Goal: Task Accomplishment & Management: Manage account settings

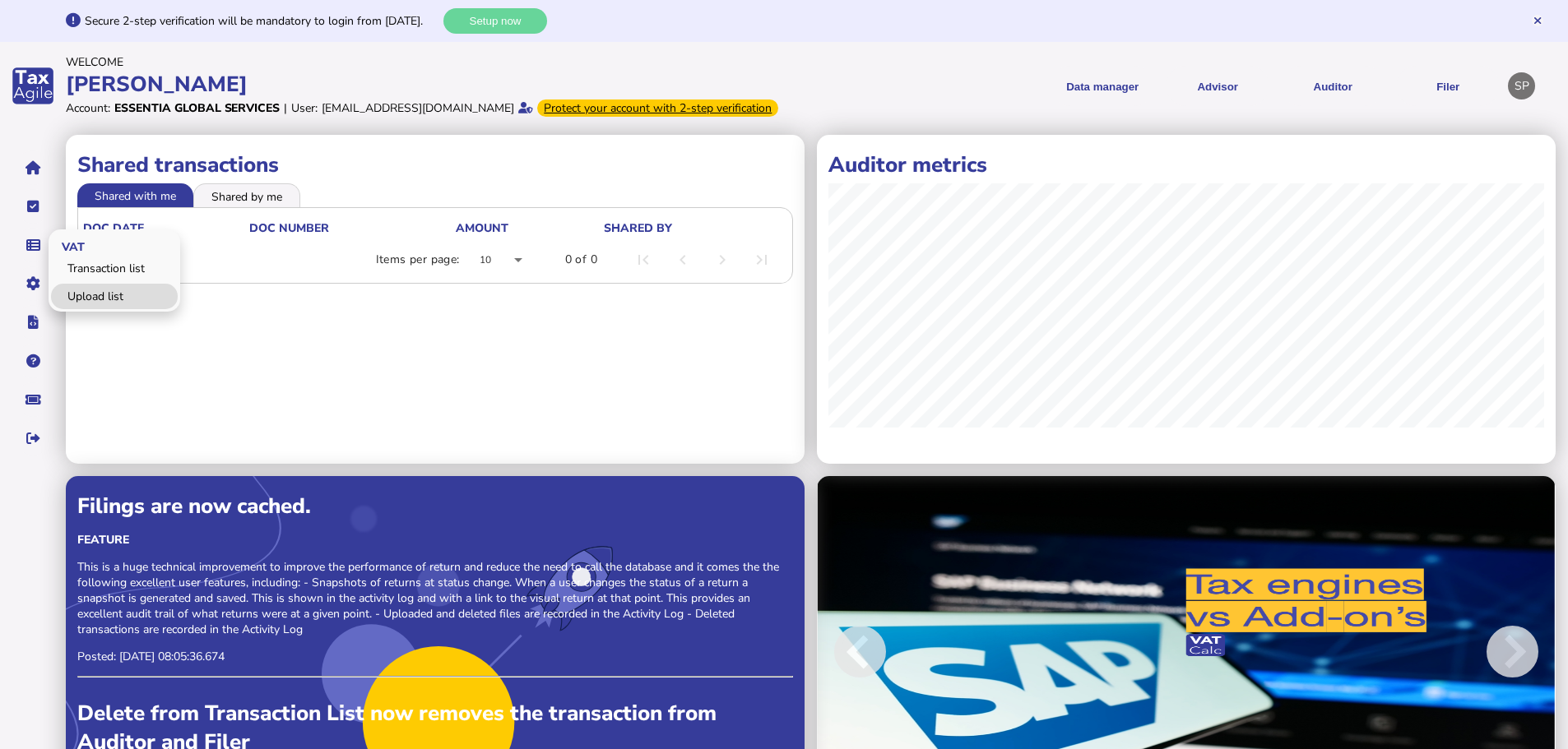
click at [93, 309] on link "Upload list" at bounding box center [114, 296] width 126 height 25
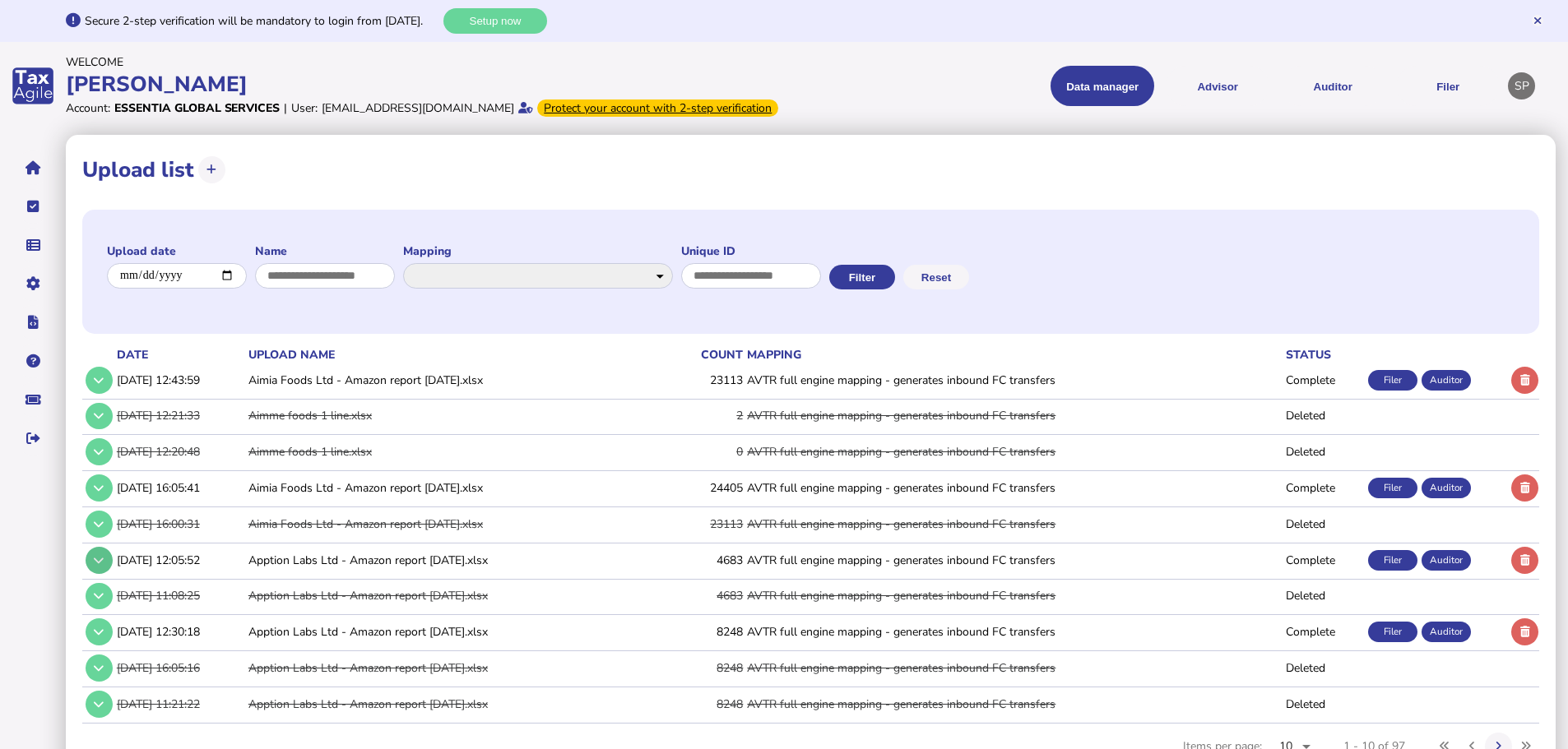
click at [105, 574] on button at bounding box center [99, 560] width 27 height 27
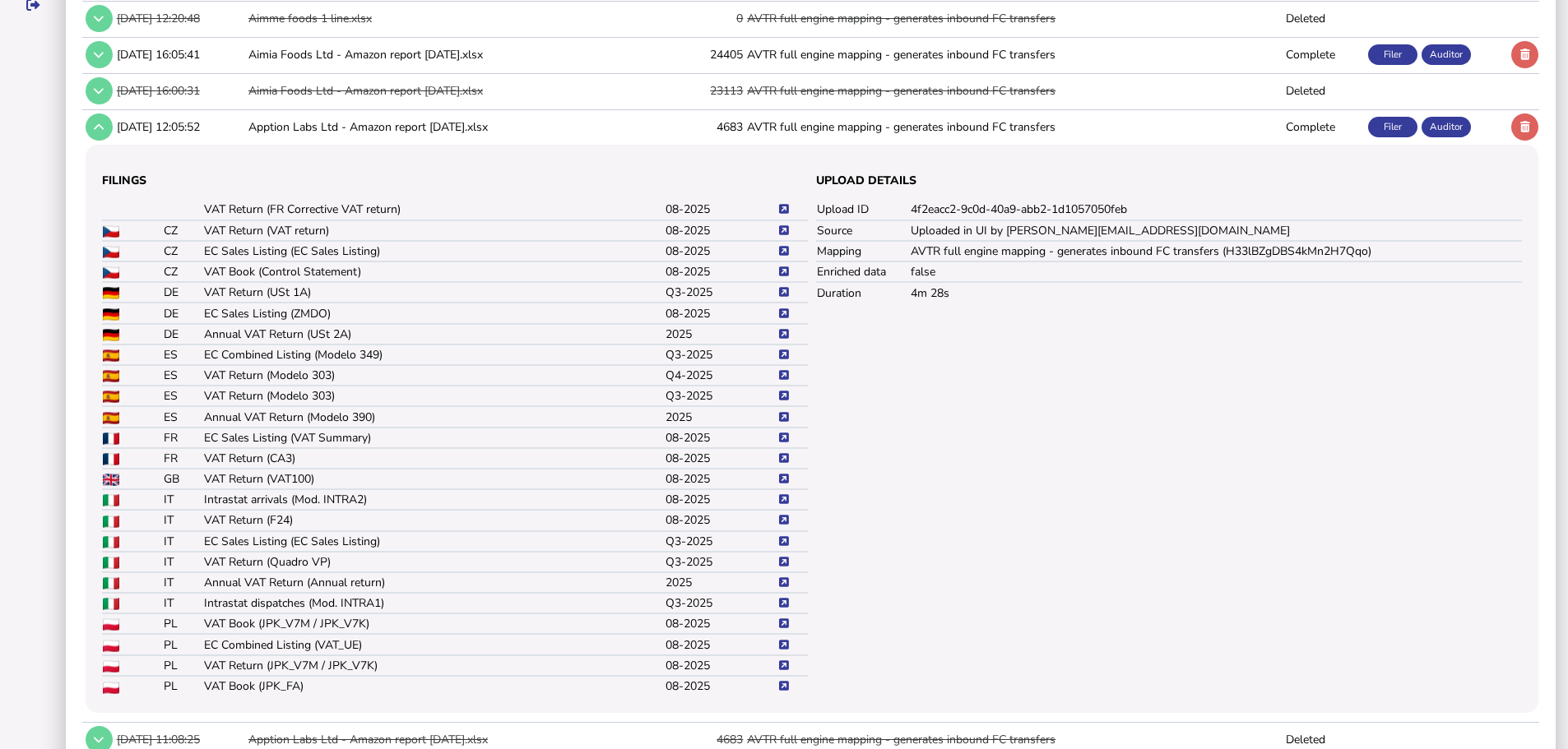
scroll to position [405, 0]
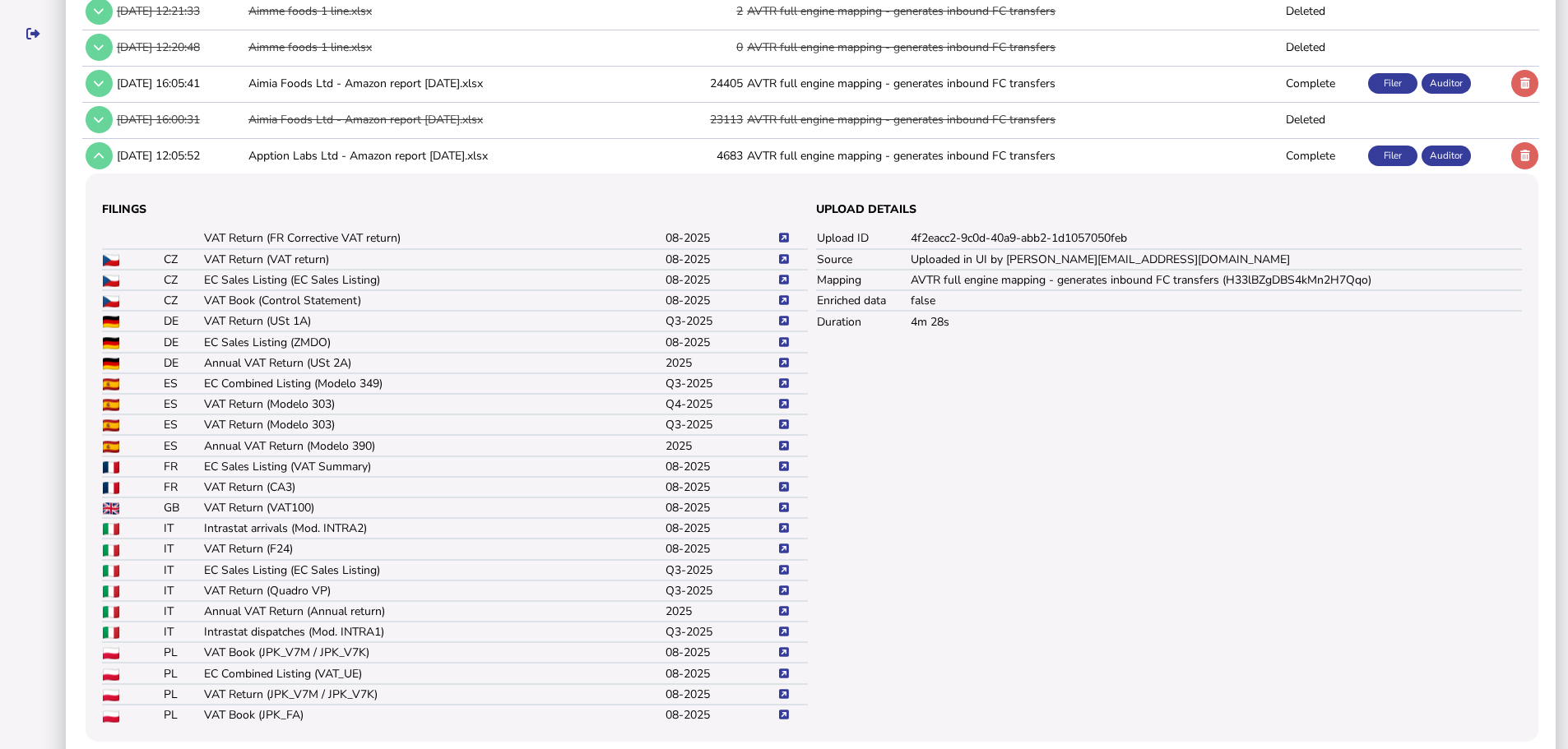
click at [785, 493] on icon at bounding box center [784, 487] width 10 height 10
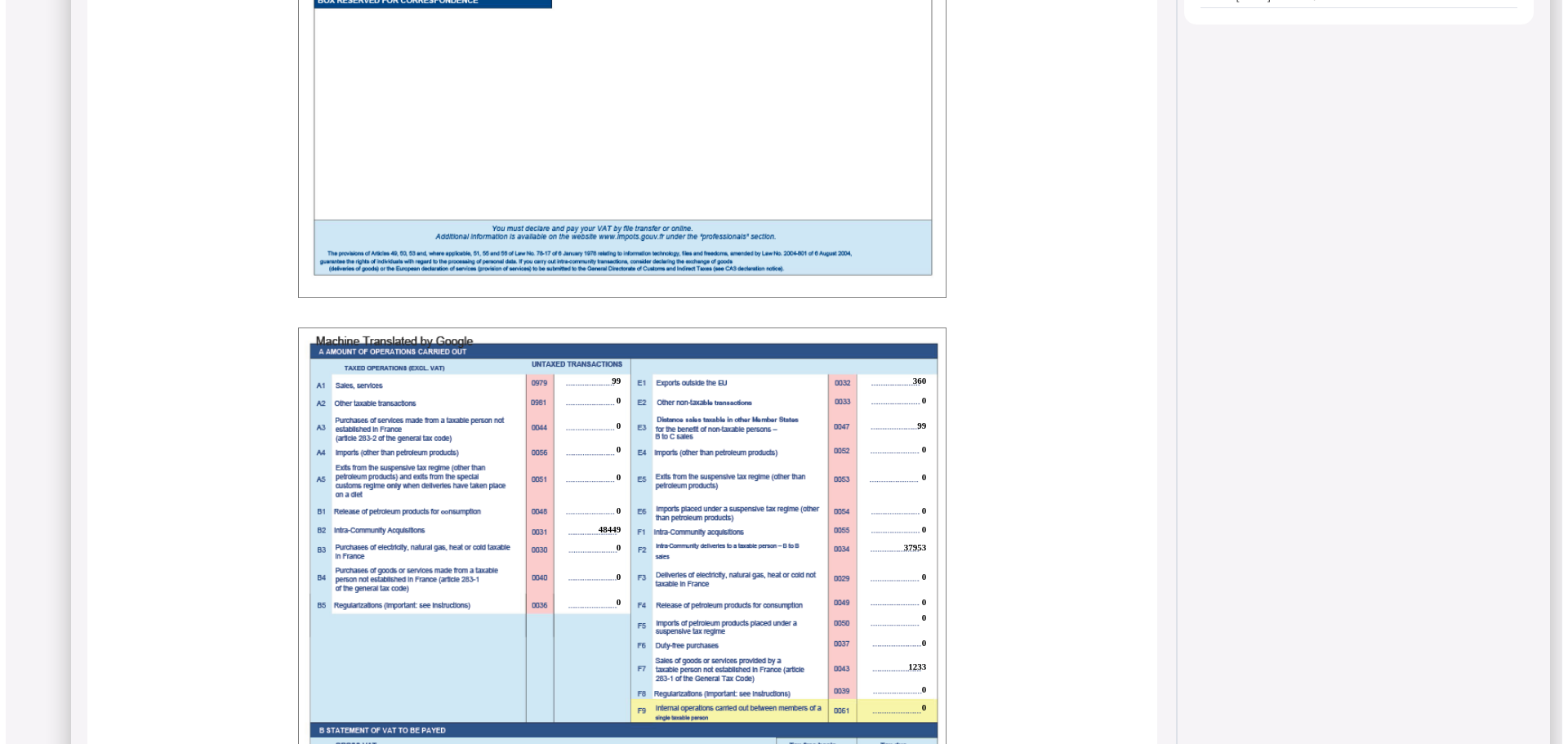
scroll to position [899, 0]
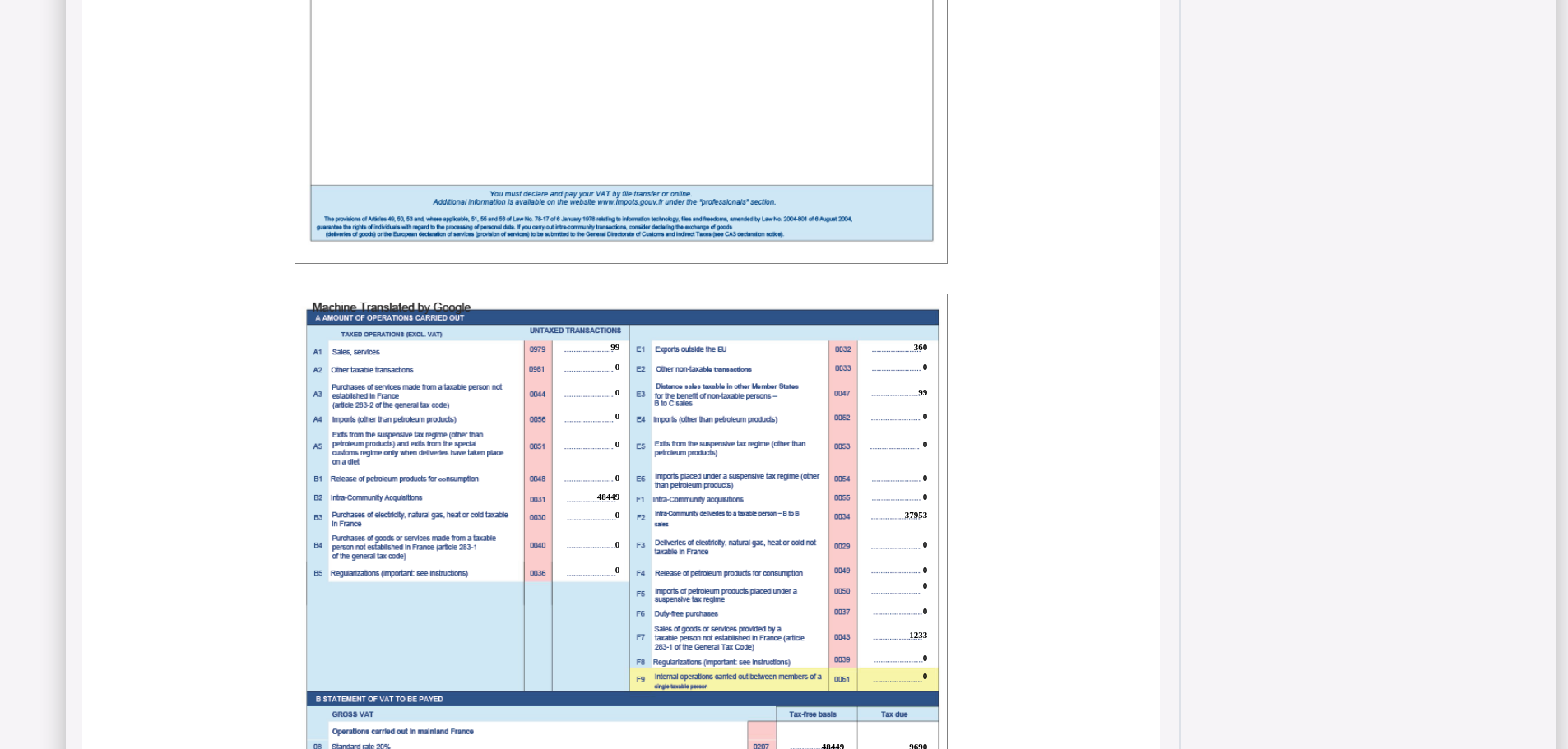
click at [614, 352] on span "99" at bounding box center [615, 347] width 9 height 10
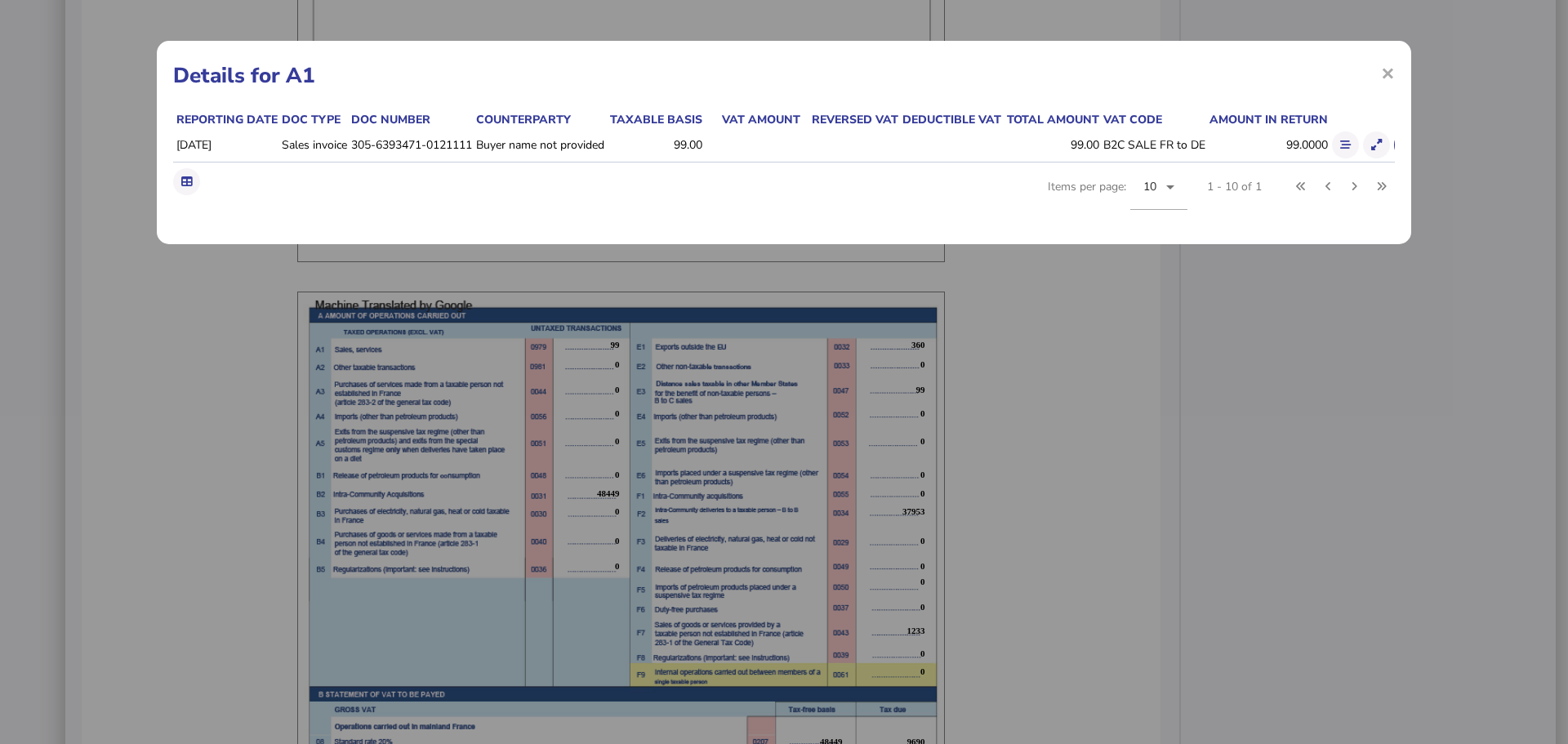
drag, startPoint x: 352, startPoint y: 144, endPoint x: 476, endPoint y: 143, distance: 124.0
click at [473, 143] on td "305-6393471-0121111" at bounding box center [410, 145] width 125 height 34
copy td "305-6393471-0121111"
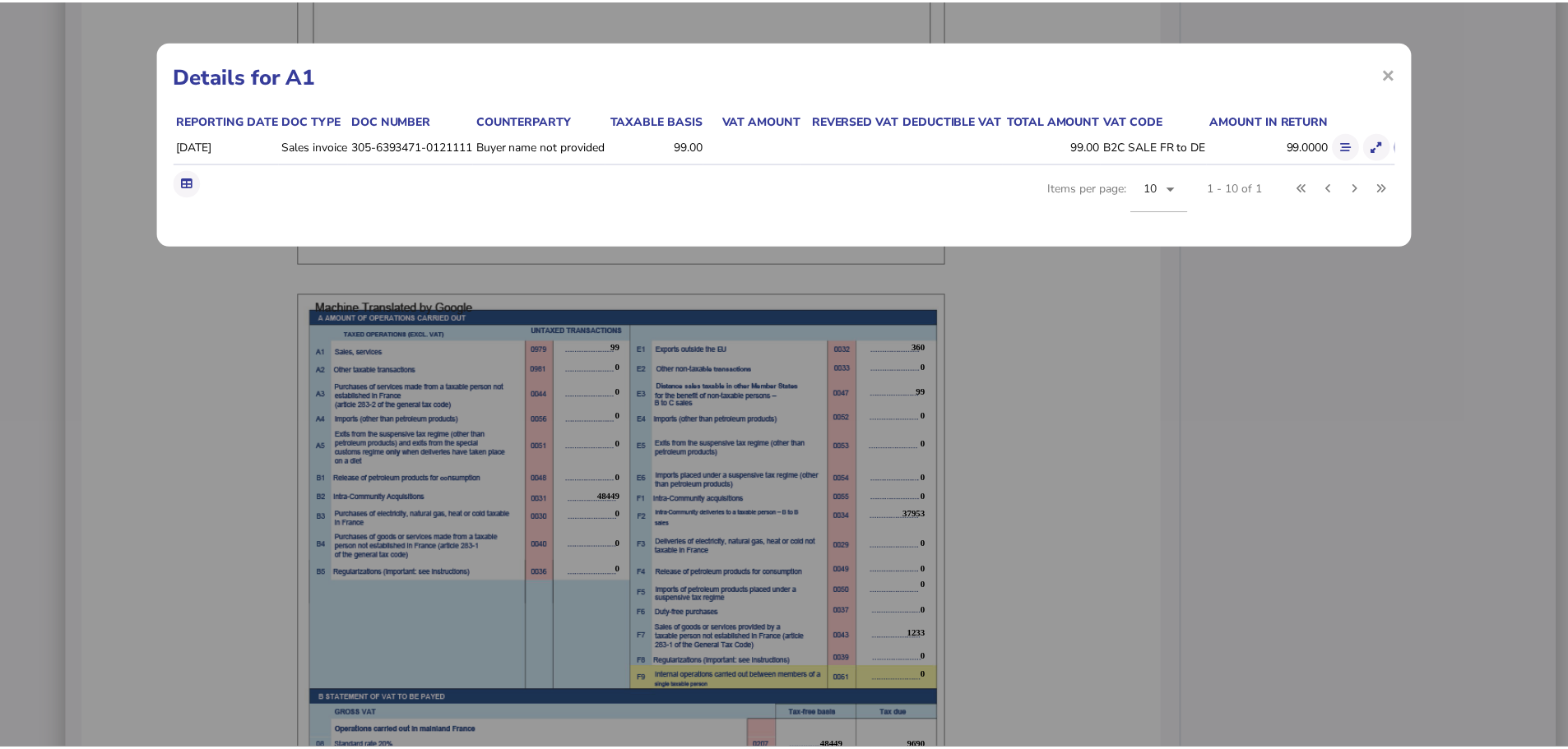
scroll to position [0, 31]
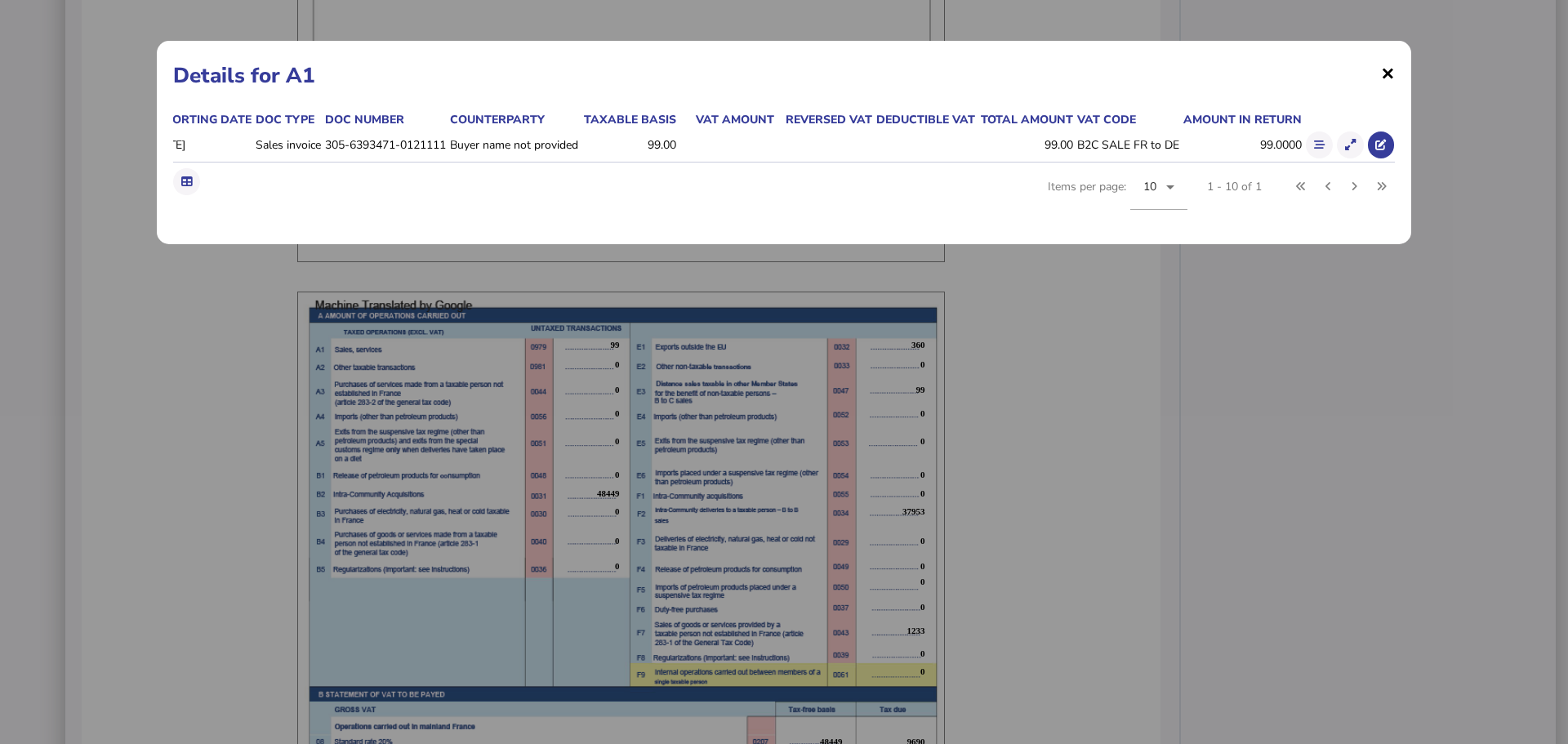
click at [1390, 68] on span "×" at bounding box center [1388, 73] width 14 height 31
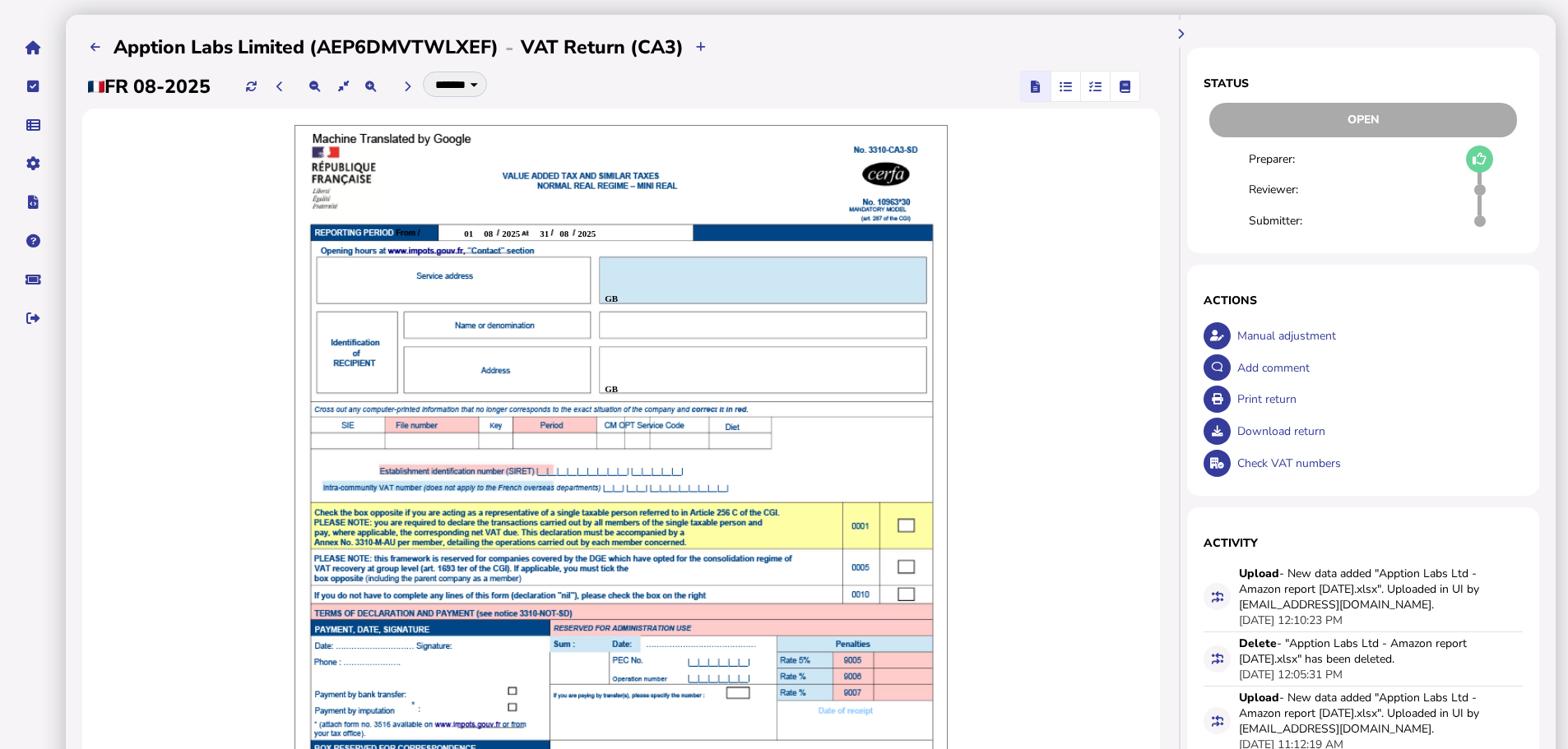
scroll to position [0, 0]
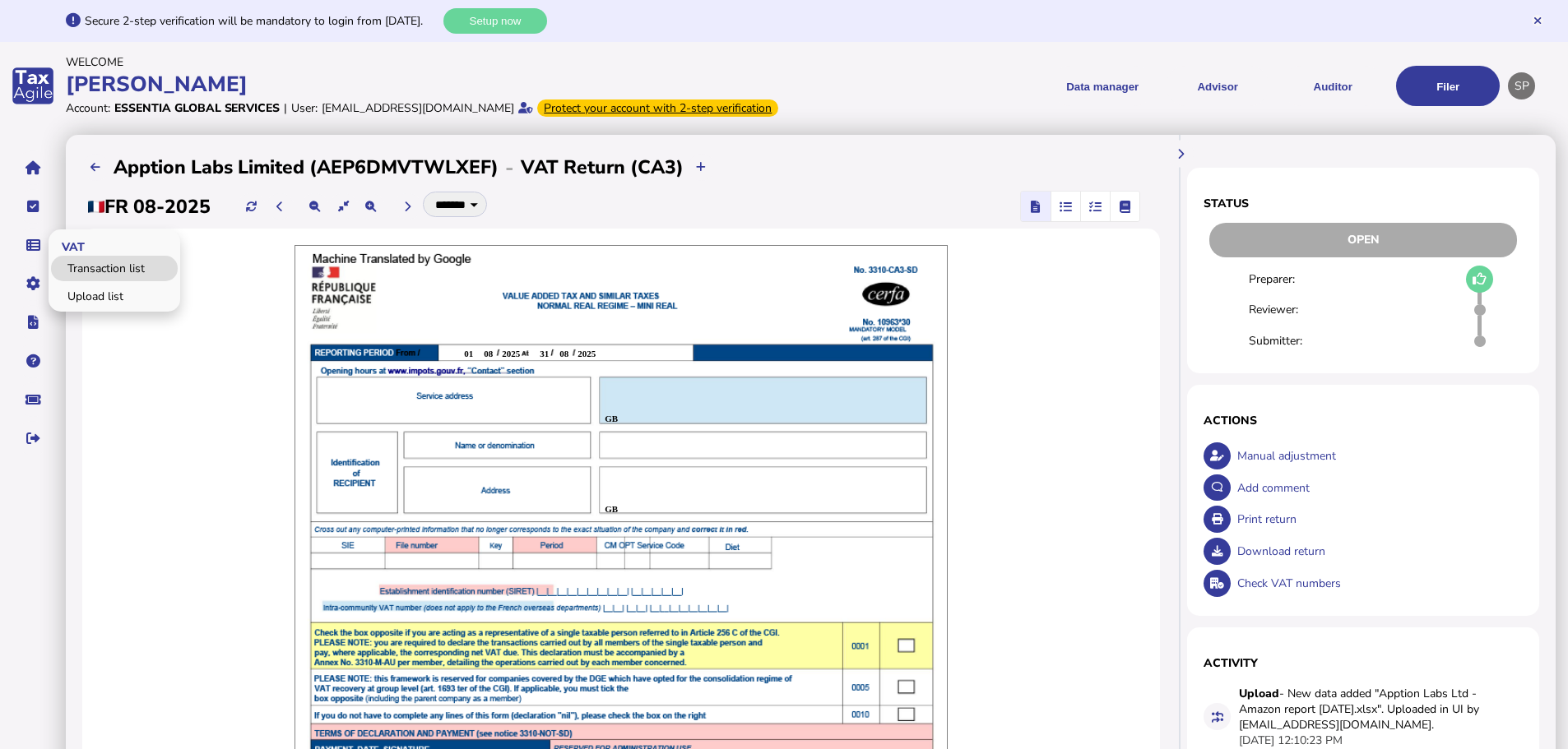
click at [112, 281] on link "Transaction list" at bounding box center [114, 268] width 126 height 25
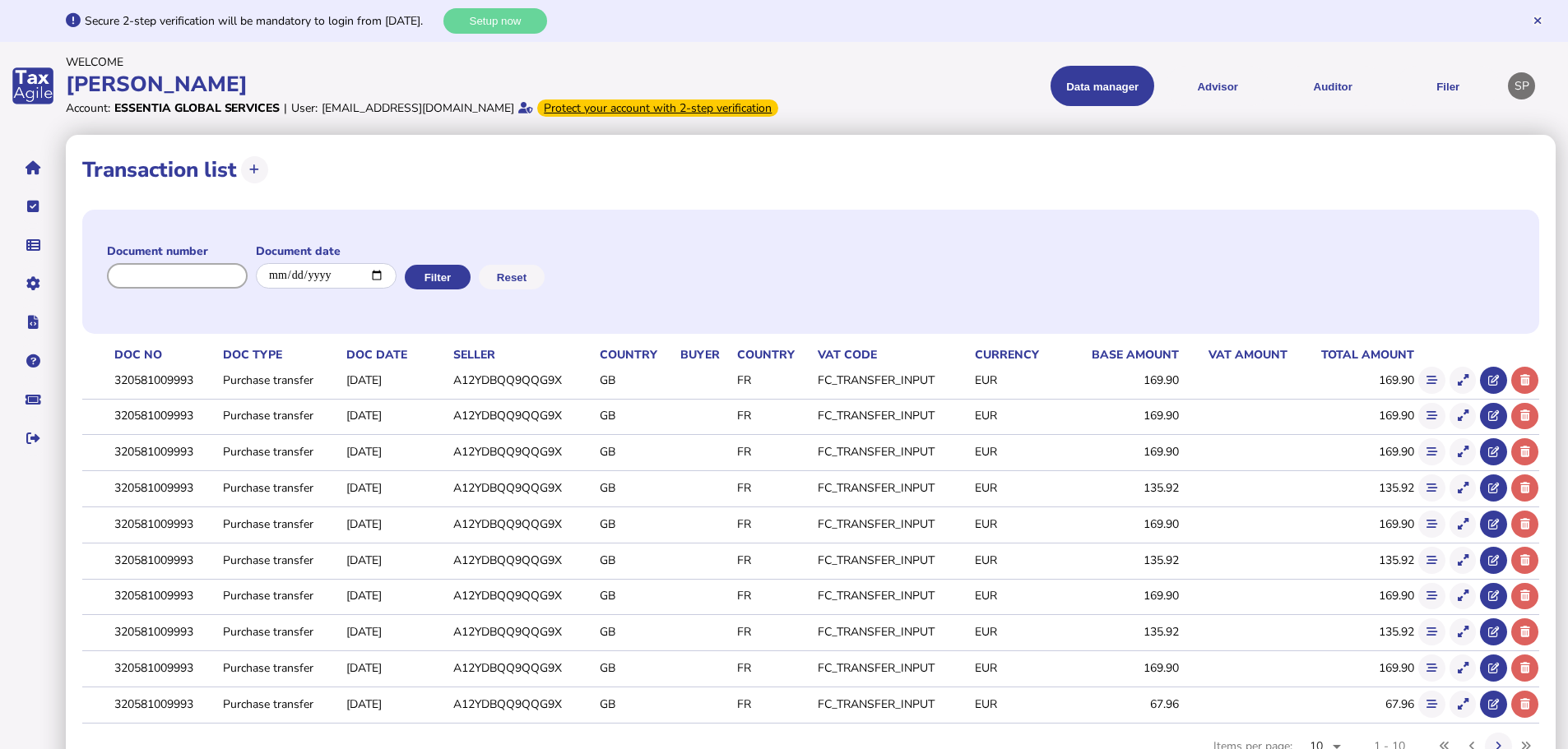
click at [188, 289] on input "input" at bounding box center [177, 275] width 141 height 25
paste input "**********"
type input "**********"
click at [470, 290] on button "Filter" at bounding box center [445, 277] width 66 height 25
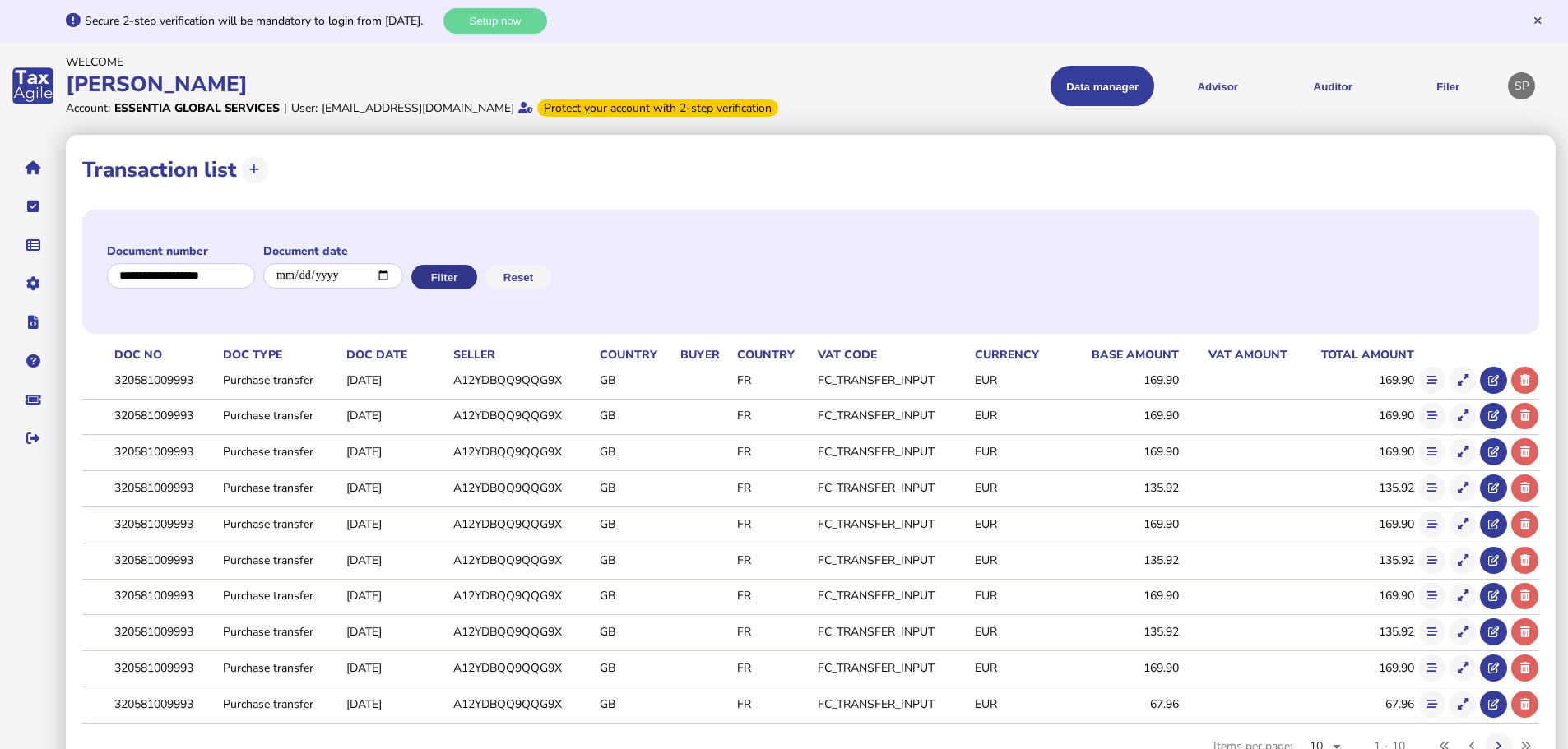
scroll to position [0, 0]
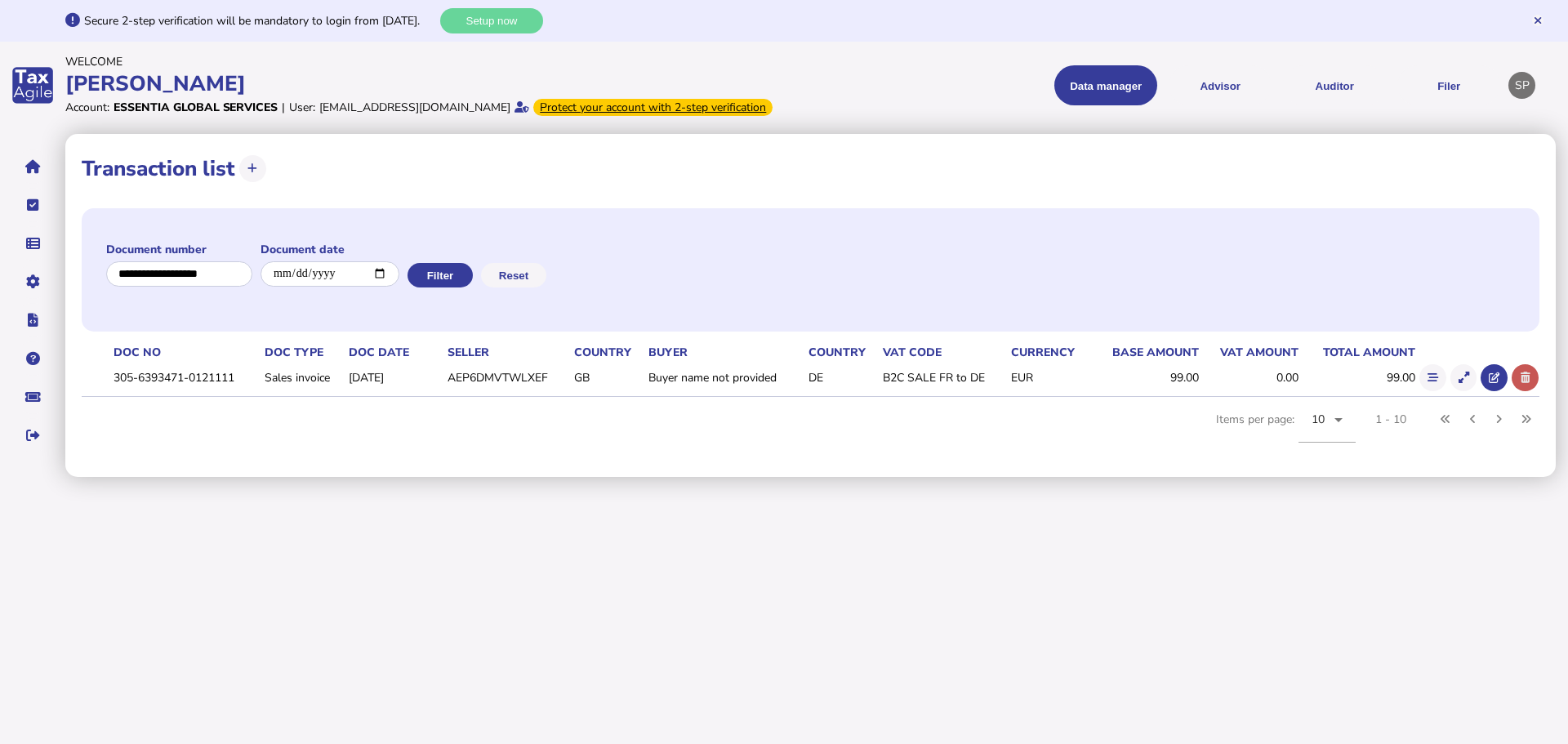
click at [1525, 383] on icon at bounding box center [1525, 378] width 9 height 10
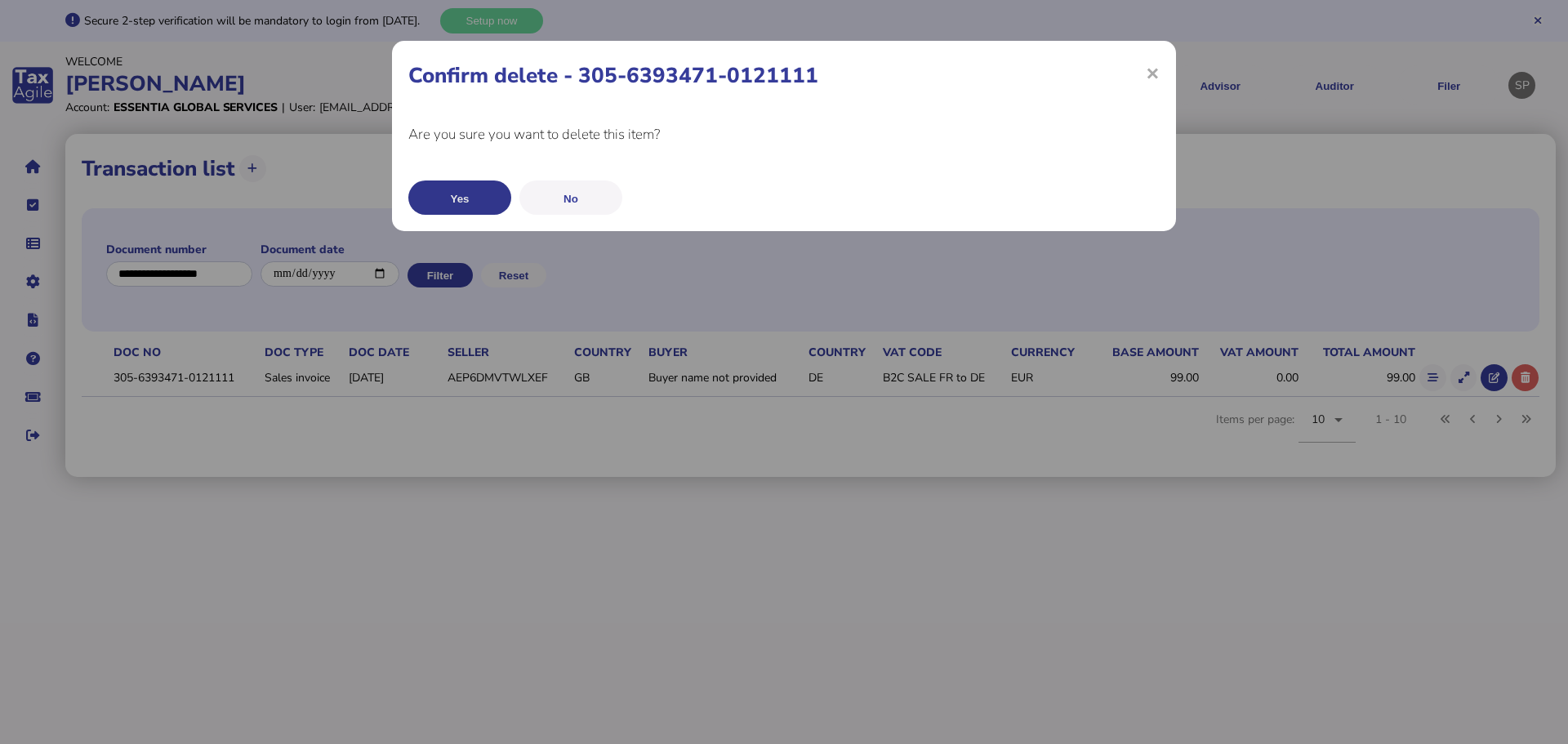
click at [471, 197] on button "Yes" at bounding box center [460, 198] width 103 height 34
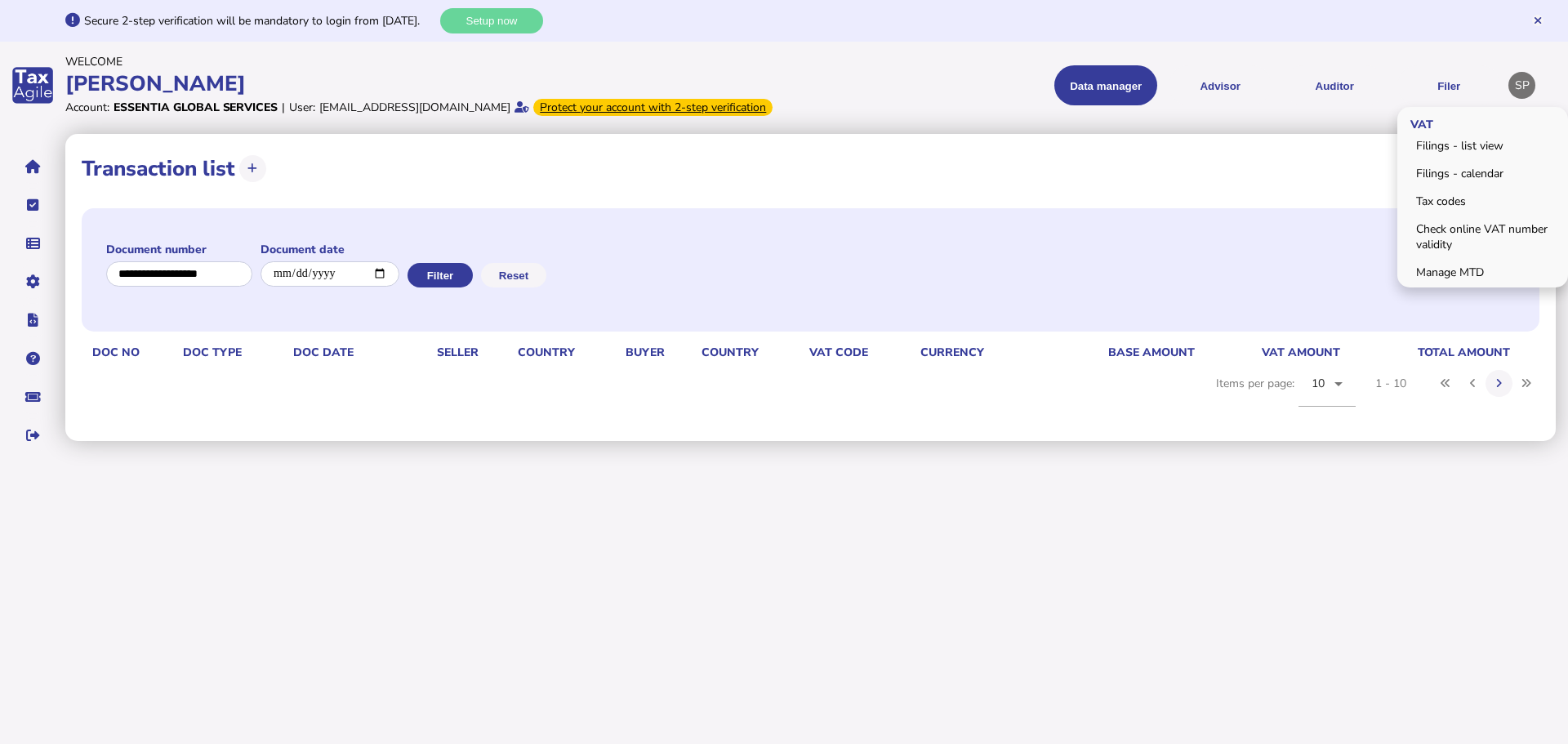
click at [1443, 100] on button "Filer" at bounding box center [1449, 85] width 103 height 40
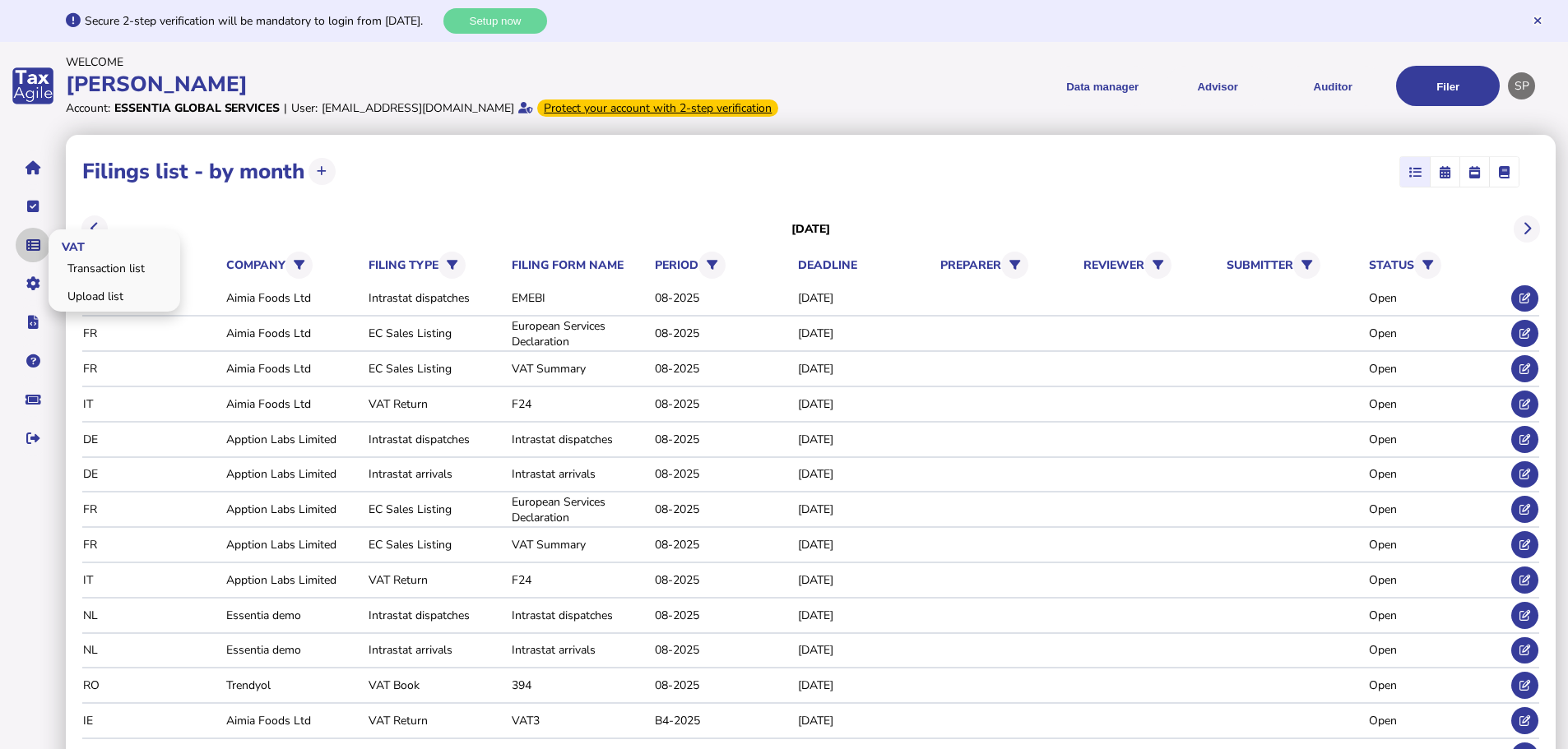
click at [29, 257] on button "navigate application pages" at bounding box center [33, 245] width 35 height 35
click at [84, 310] on link "Upload list" at bounding box center [114, 296] width 126 height 25
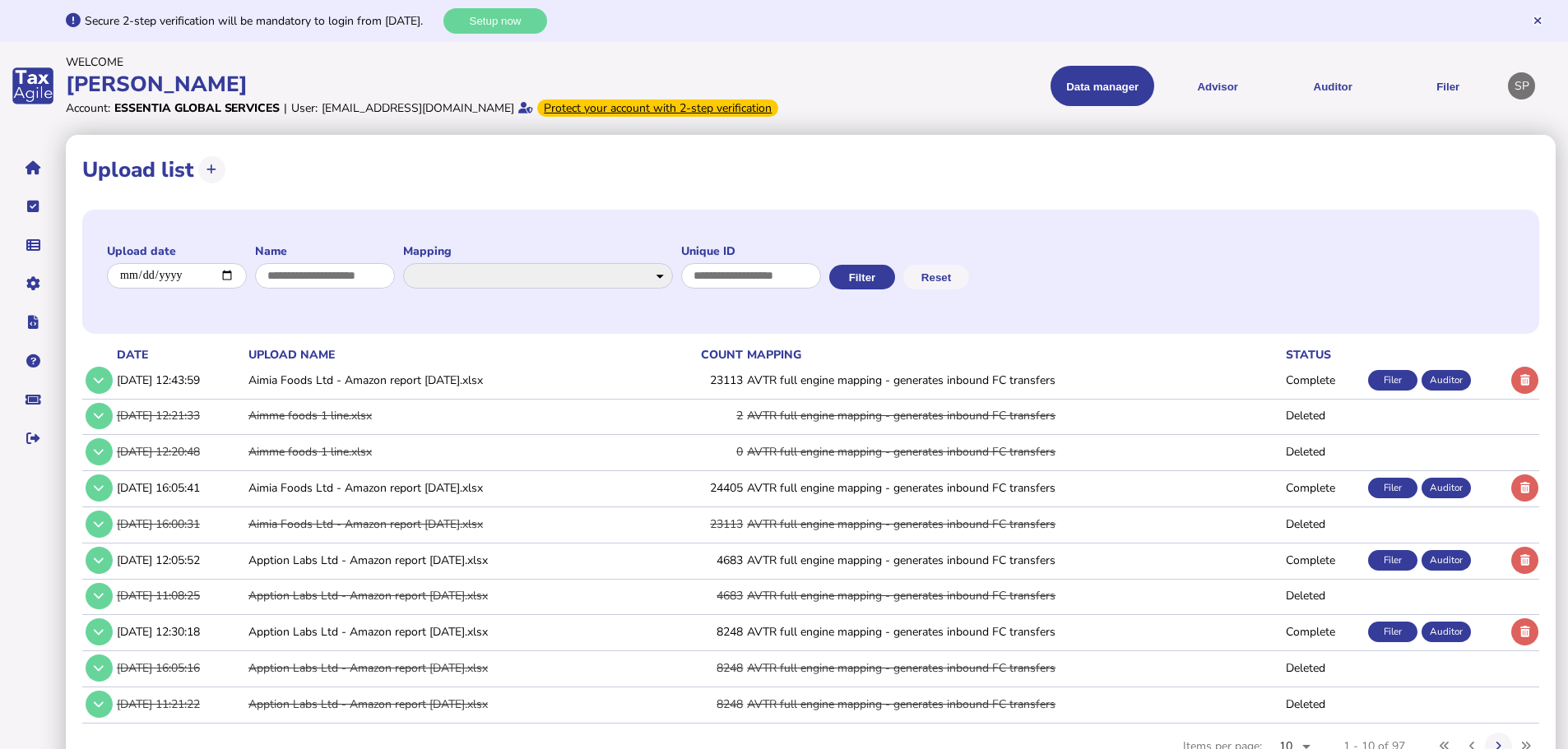
scroll to position [75, 0]
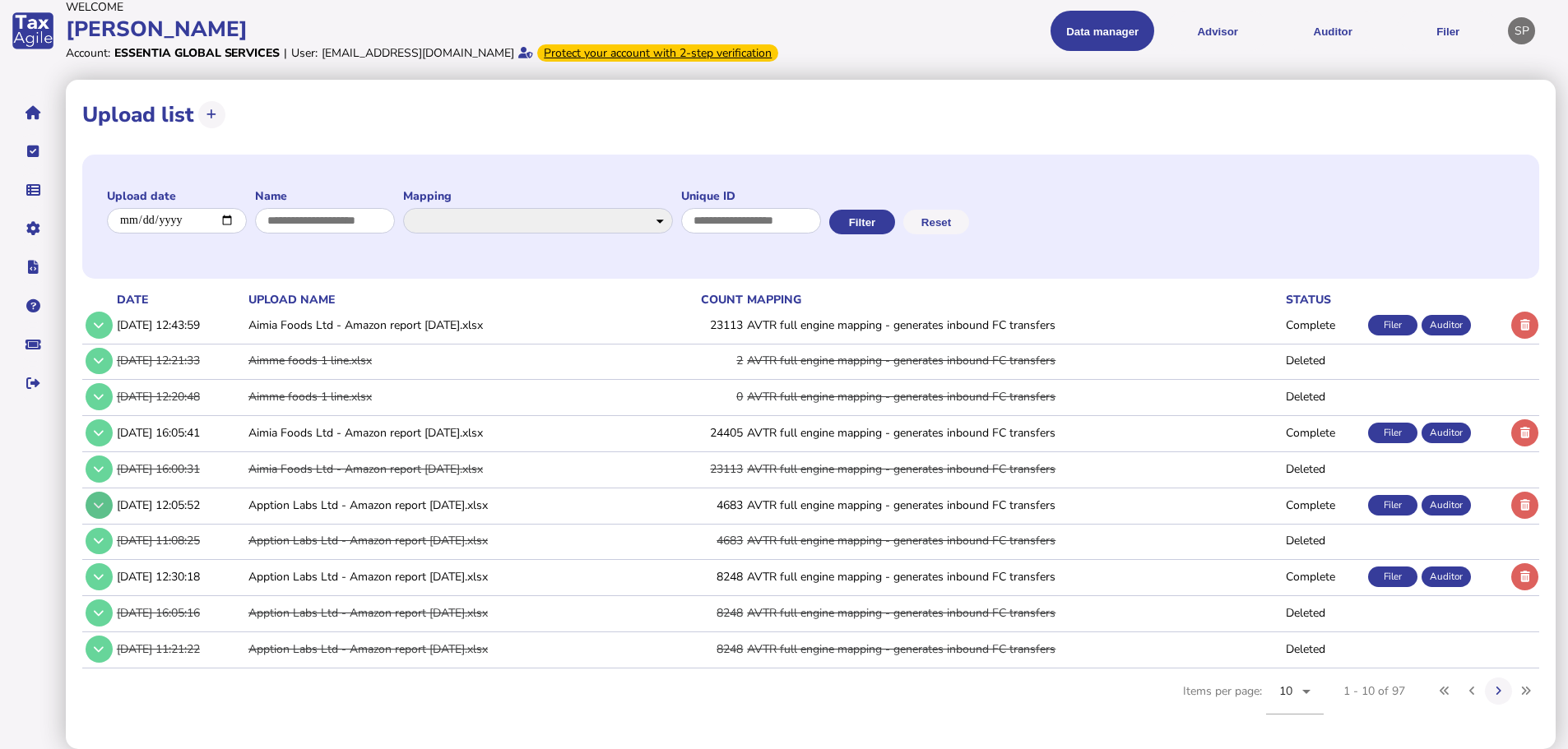
click at [100, 507] on icon at bounding box center [98, 505] width 10 height 10
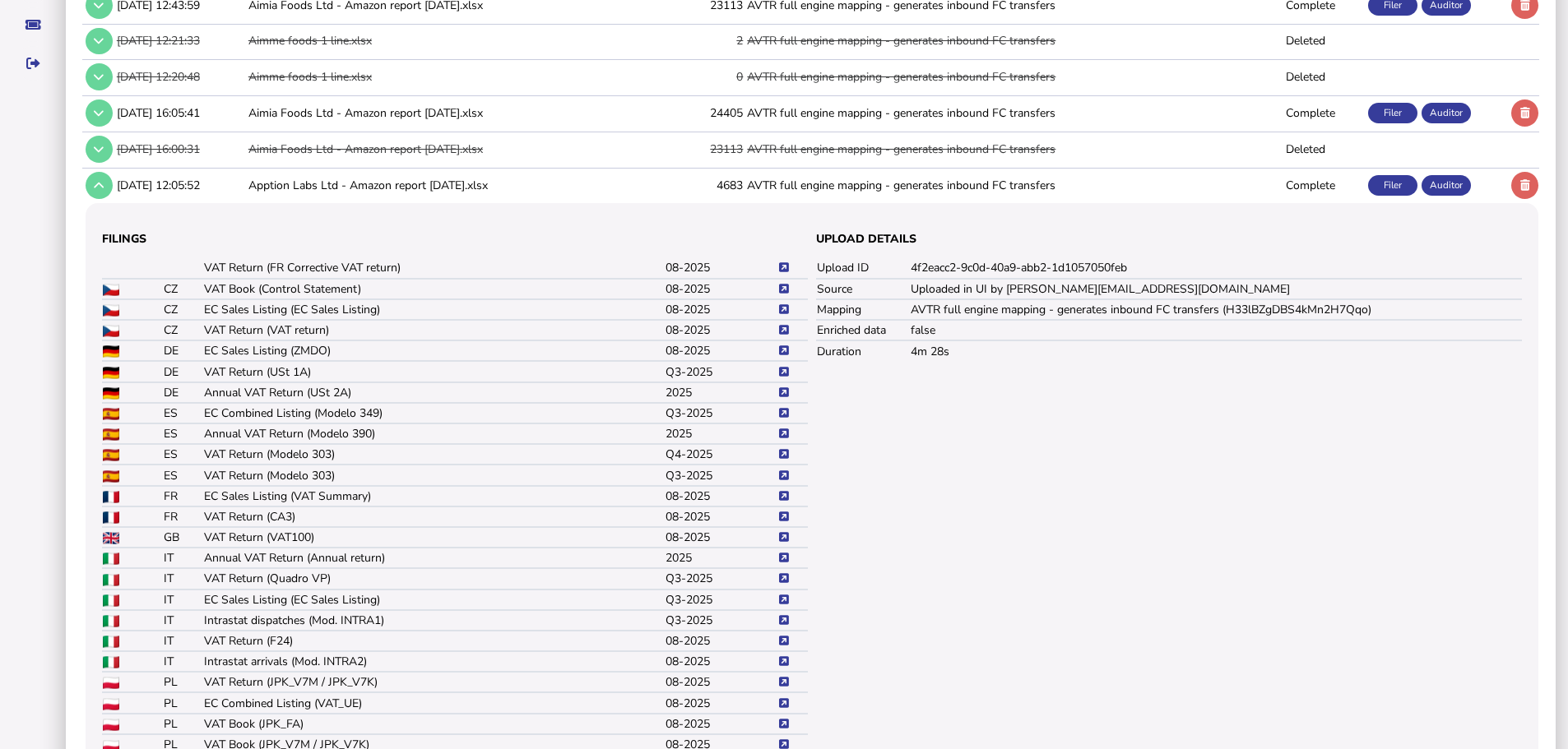
scroll to position [404, 0]
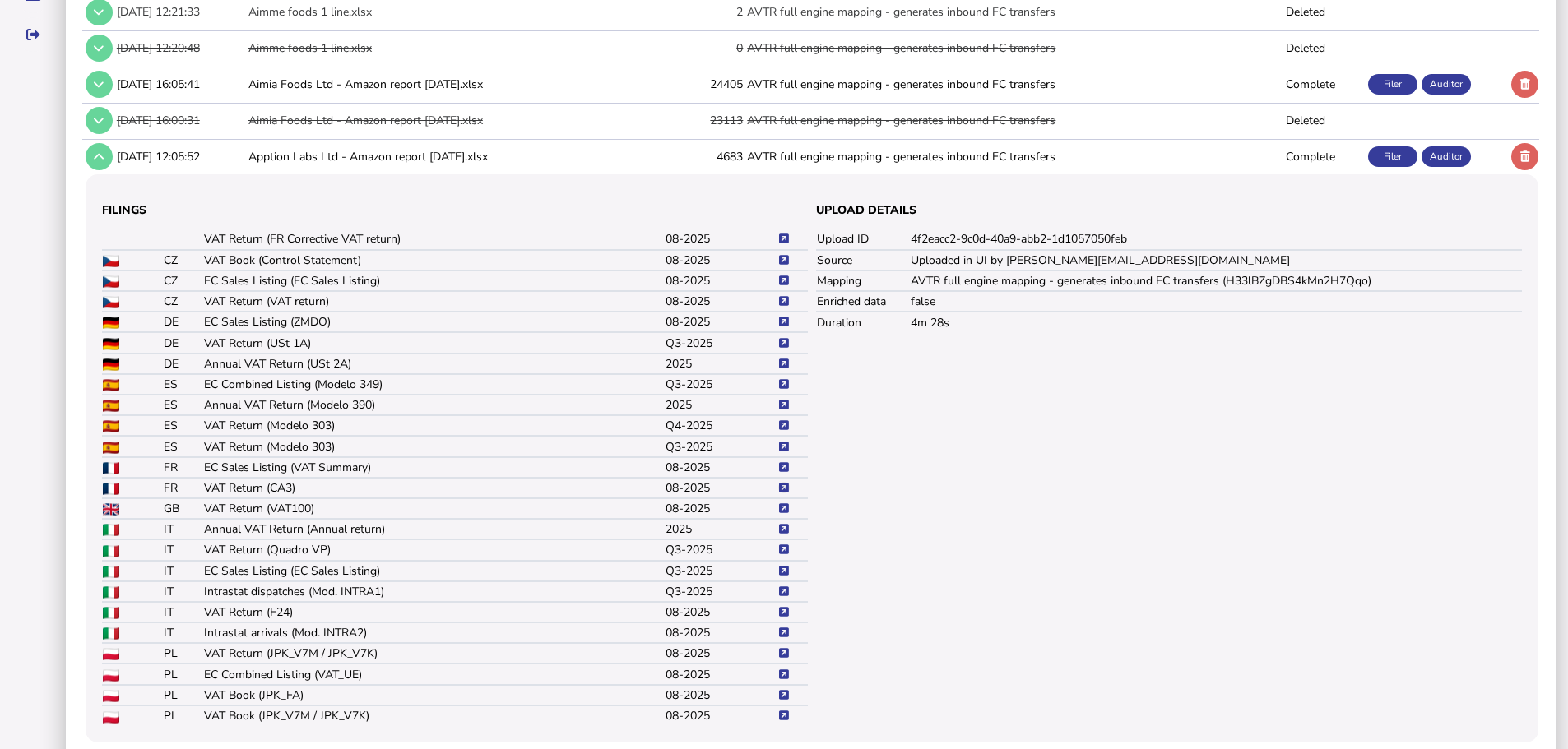
click at [789, 494] on button at bounding box center [784, 487] width 11 height 11
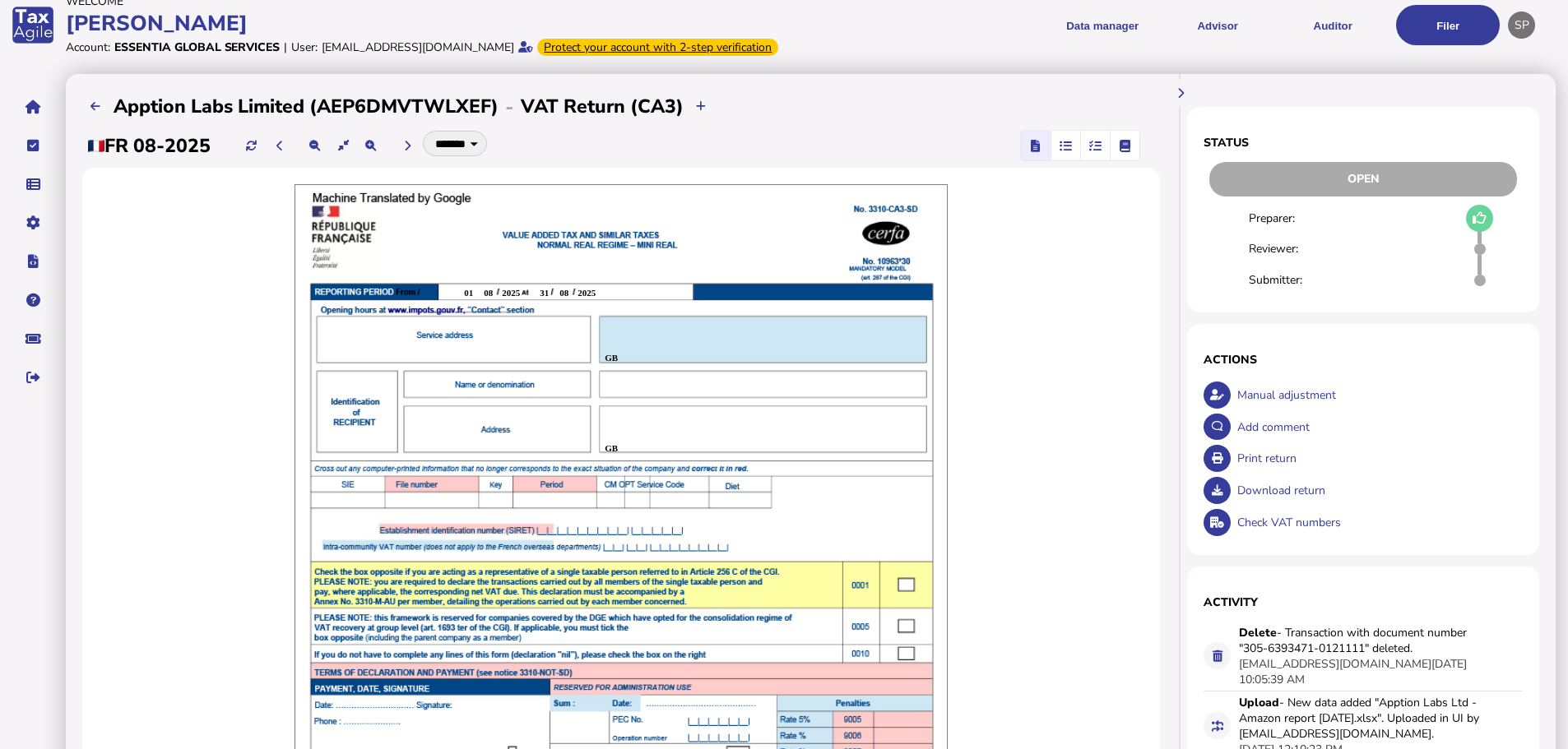
scroll to position [51, 0]
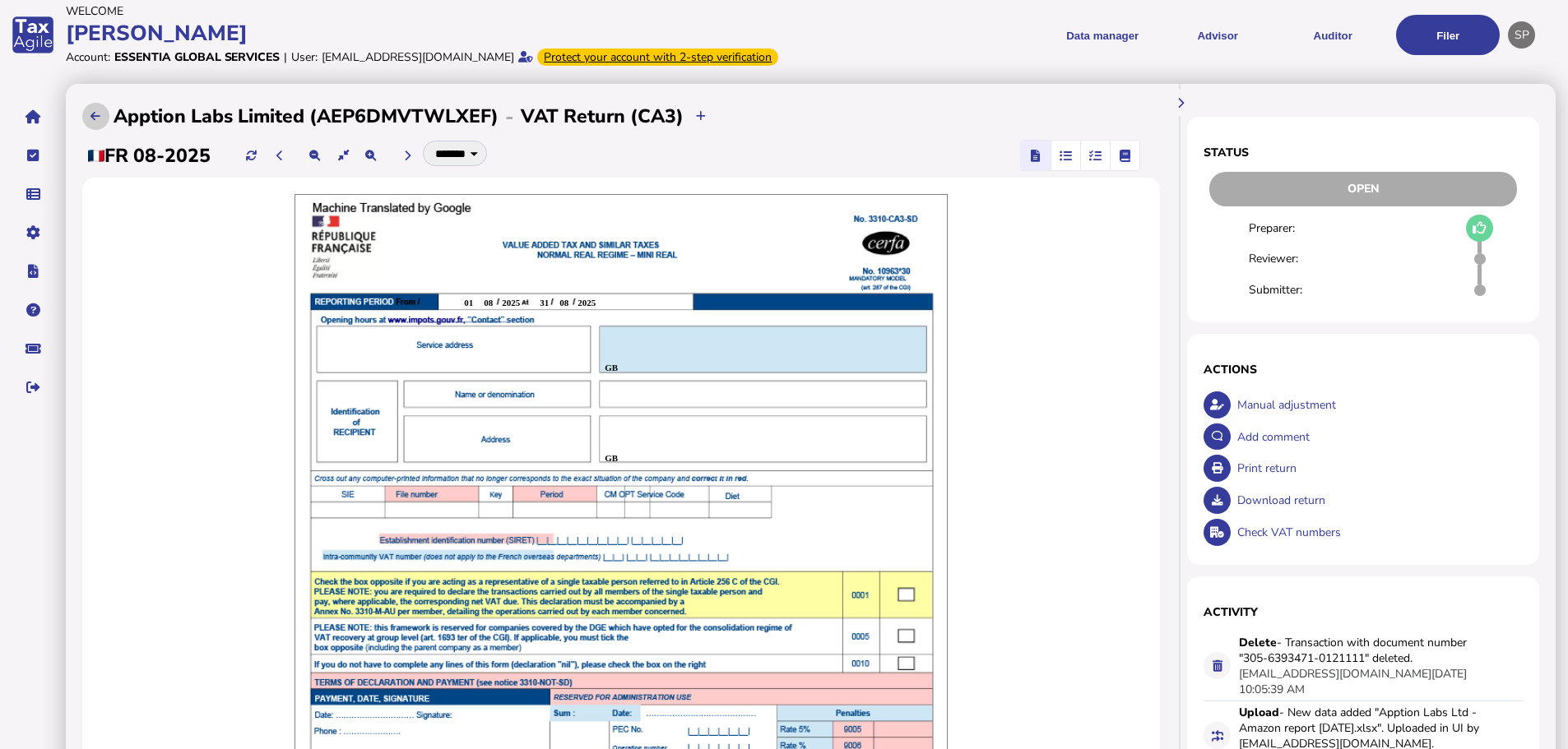
click at [89, 130] on button at bounding box center [95, 116] width 27 height 27
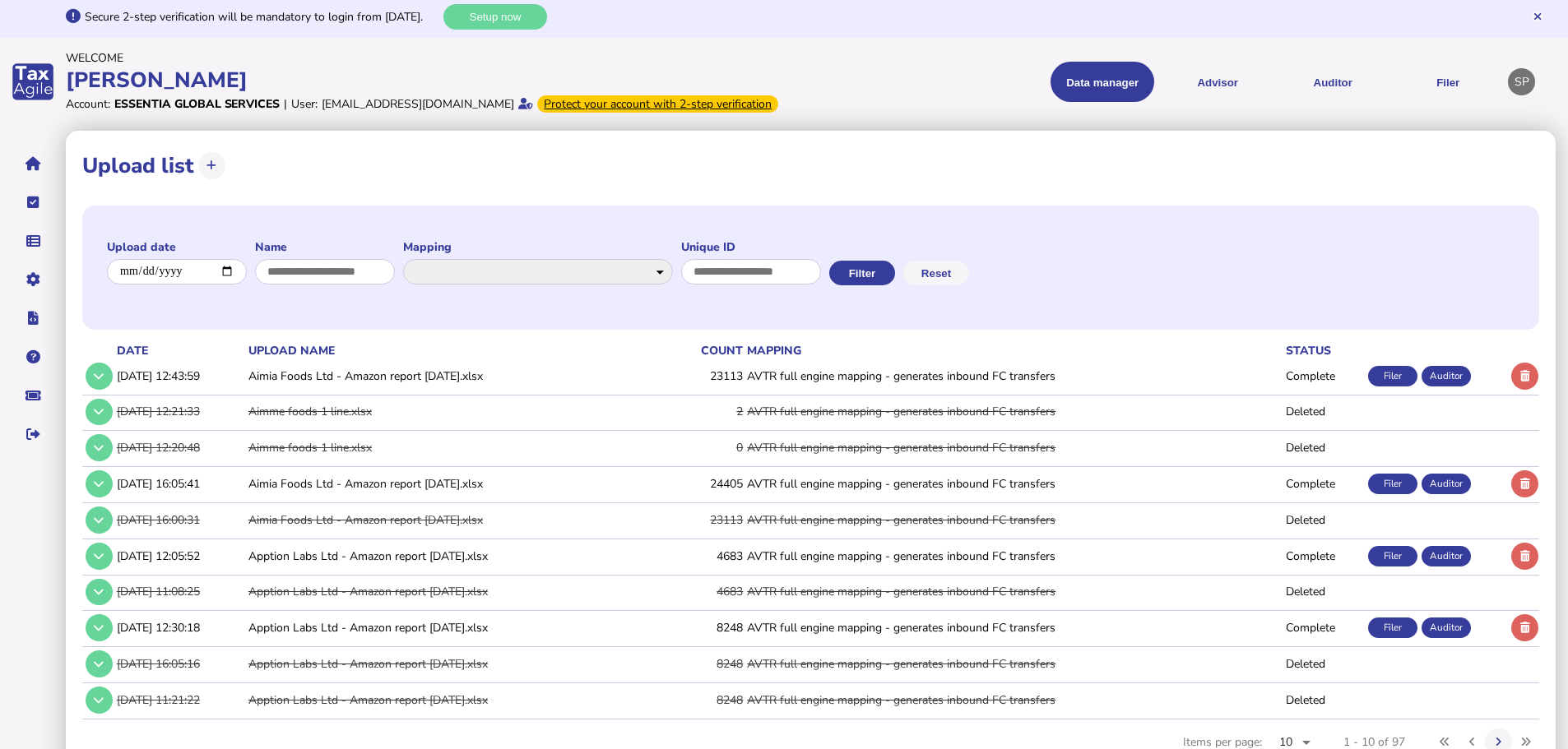
scroll to position [75, 0]
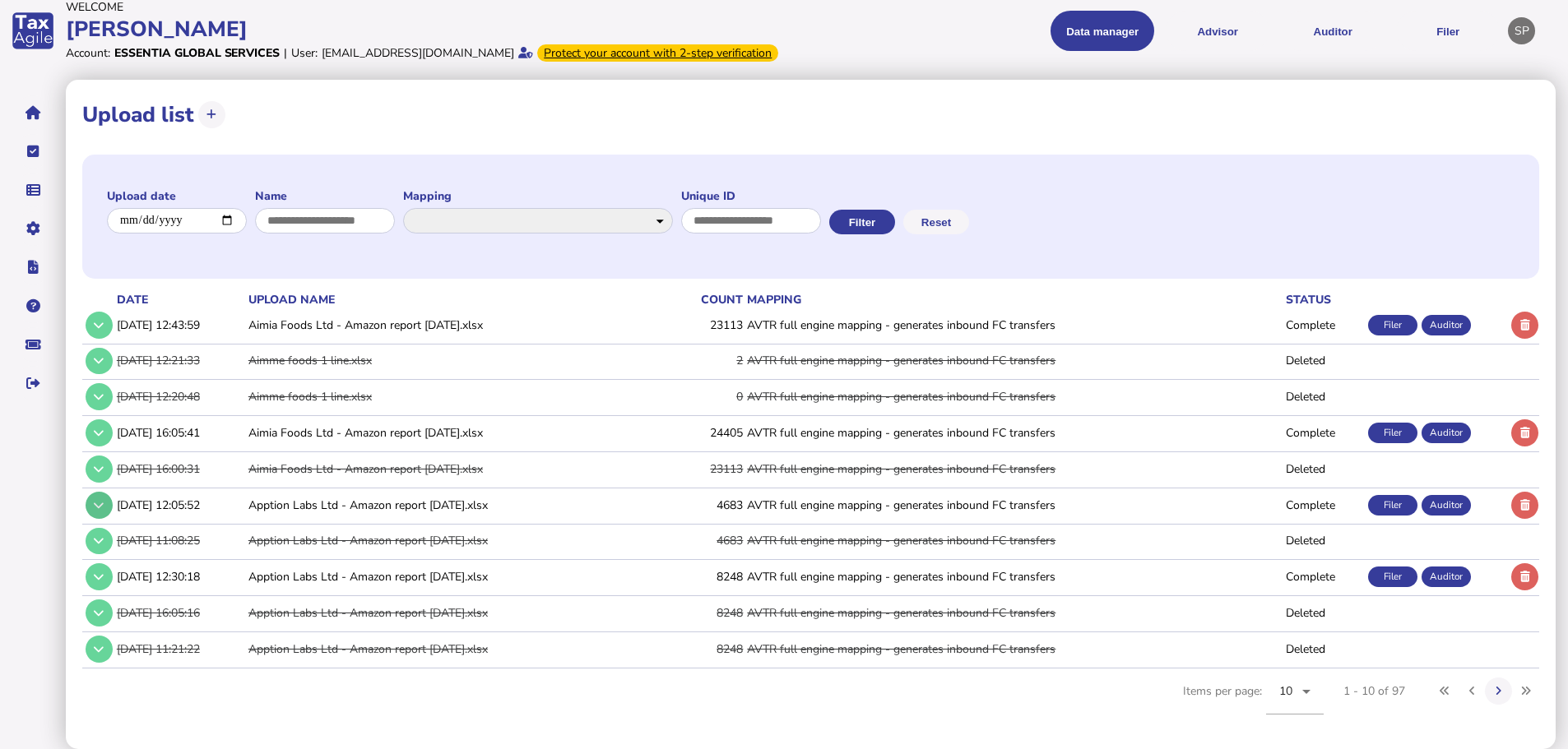
click at [93, 501] on button at bounding box center [99, 505] width 27 height 27
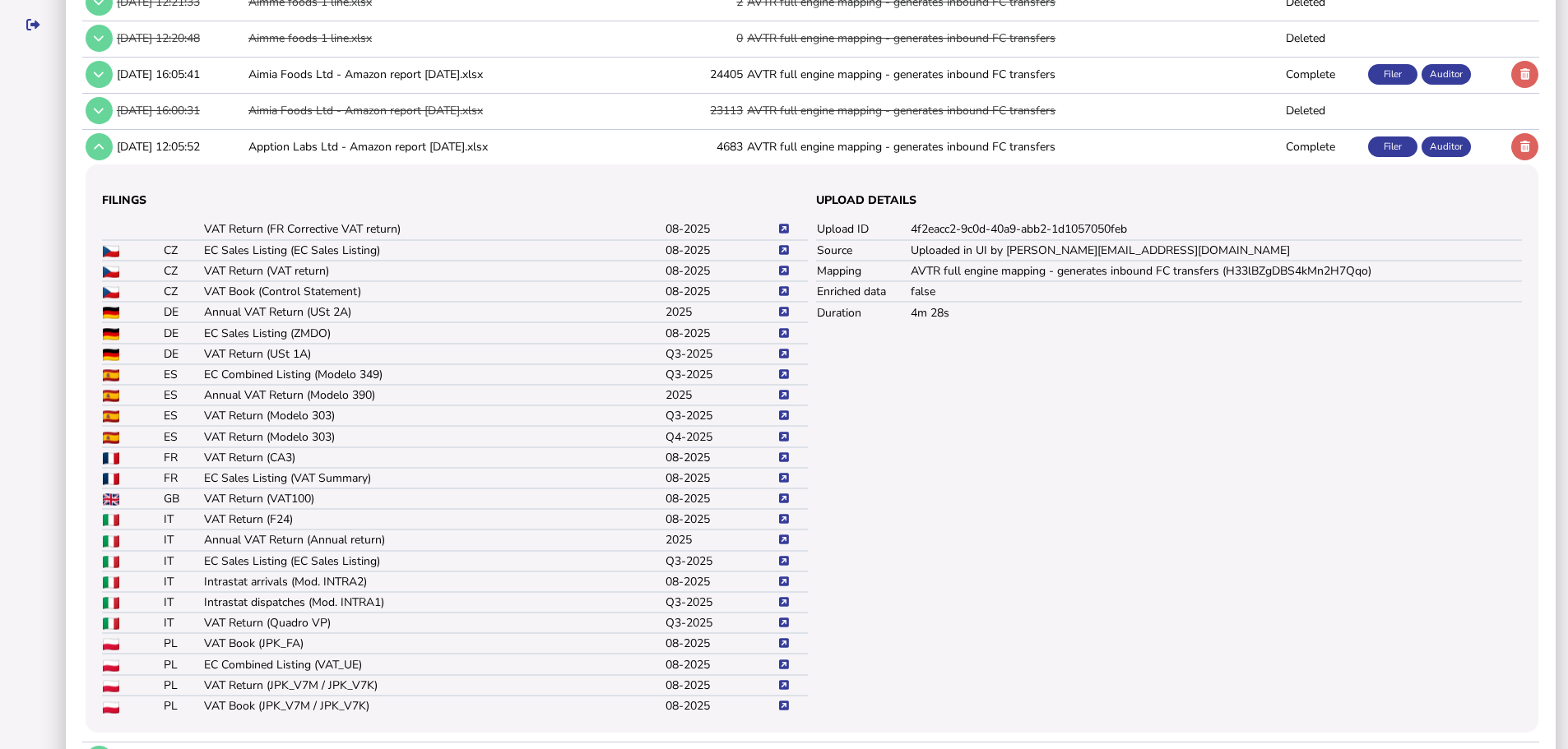
scroll to position [486, 0]
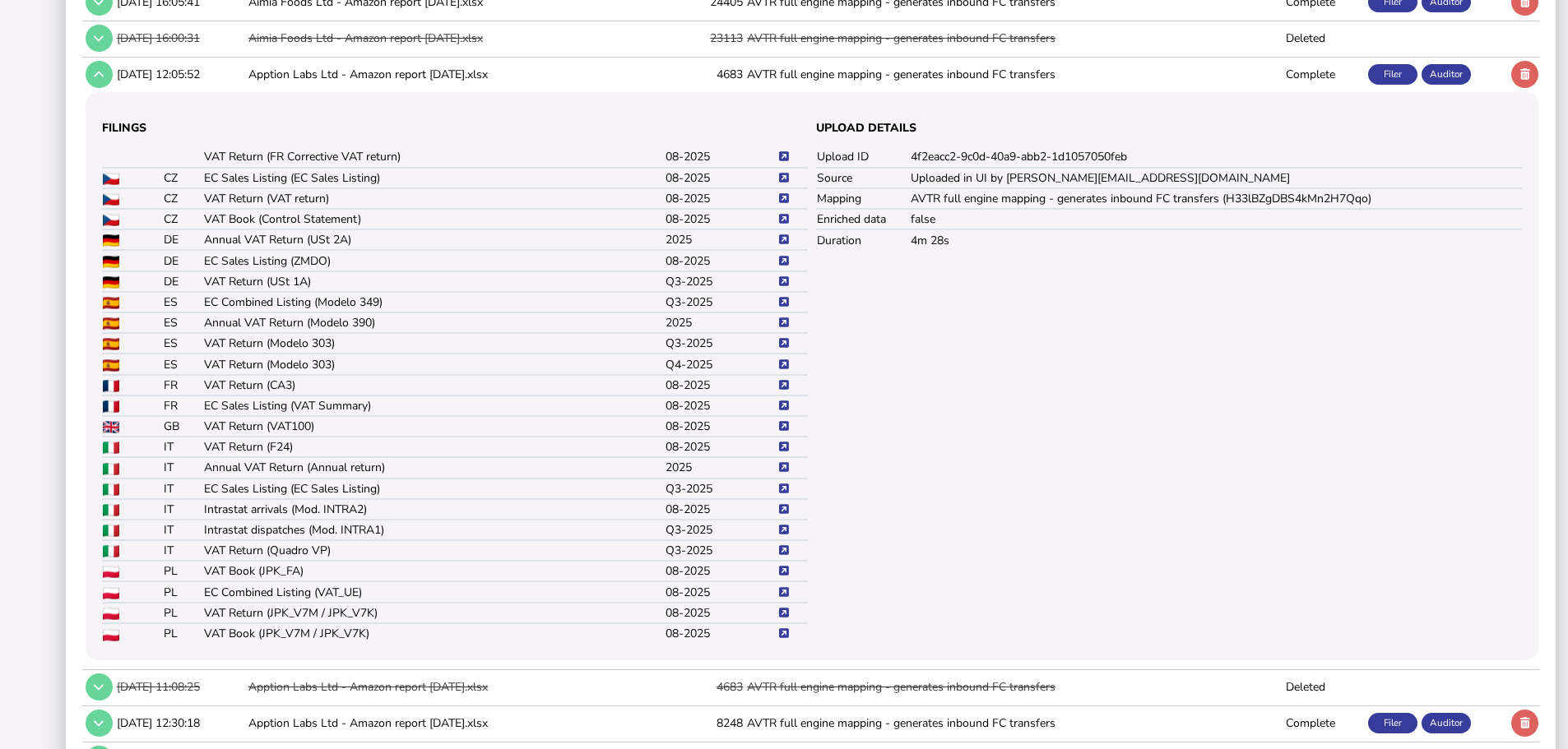
click at [784, 618] on icon at bounding box center [784, 613] width 10 height 10
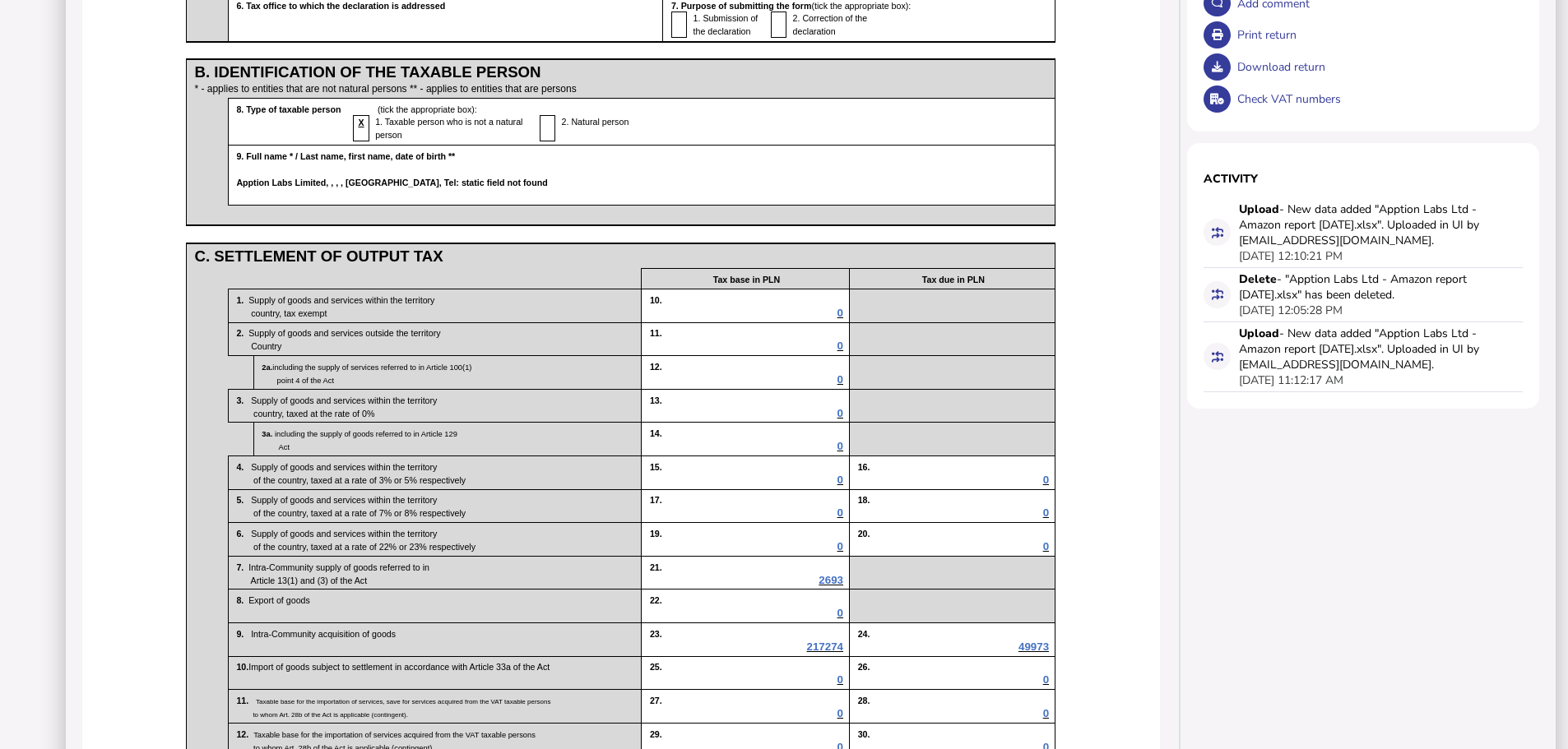
scroll to position [412, 0]
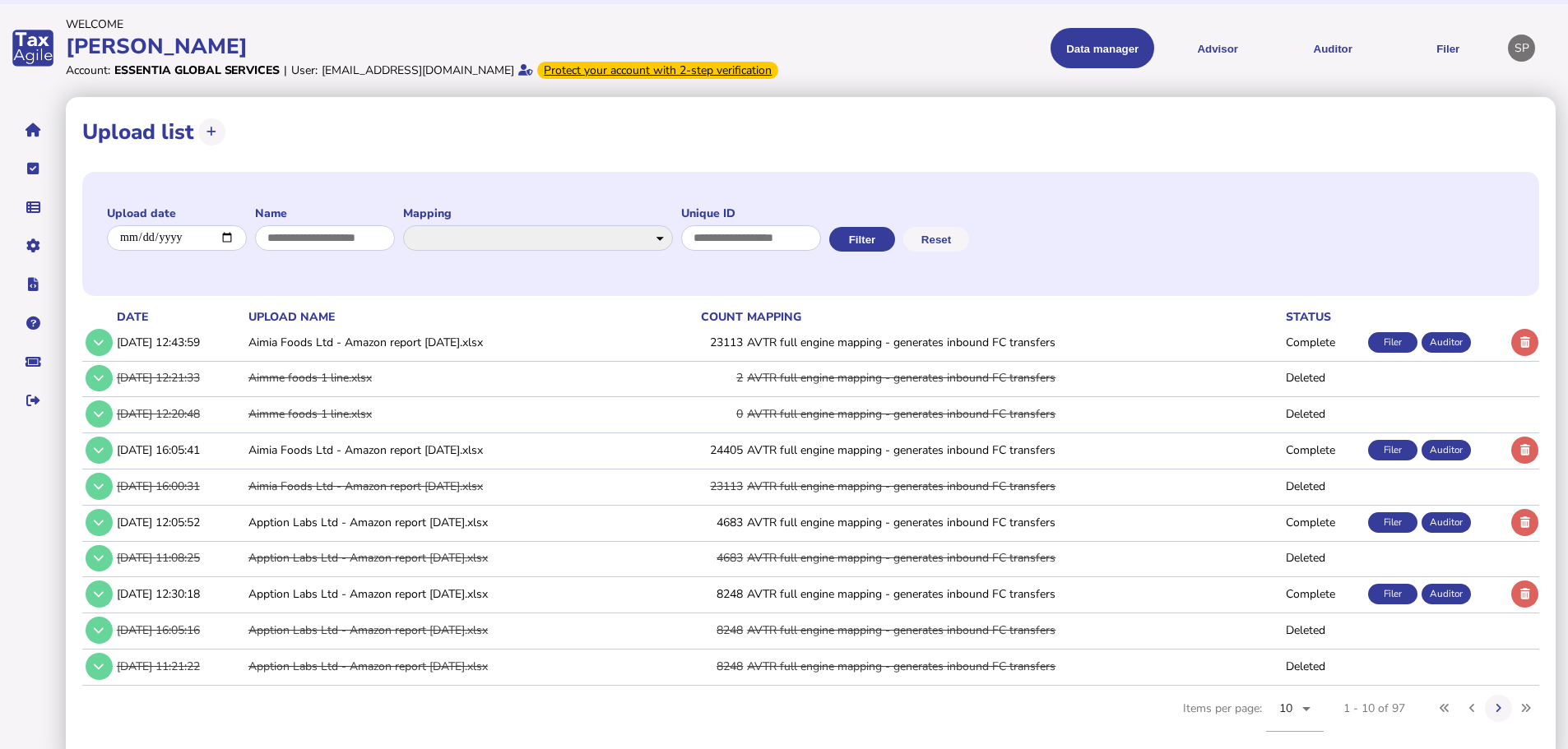
scroll to position [75, 0]
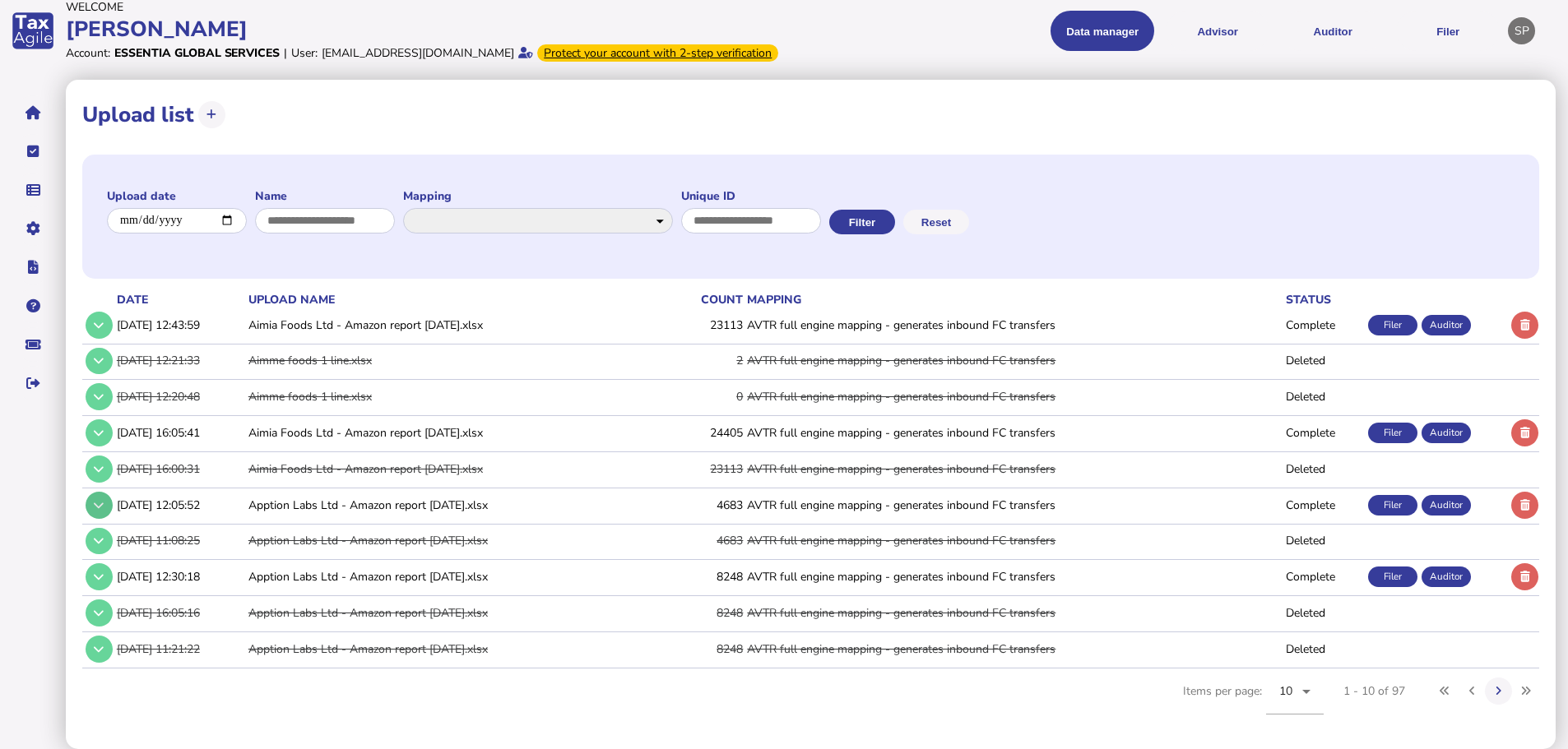
click at [100, 504] on icon at bounding box center [98, 505] width 10 height 10
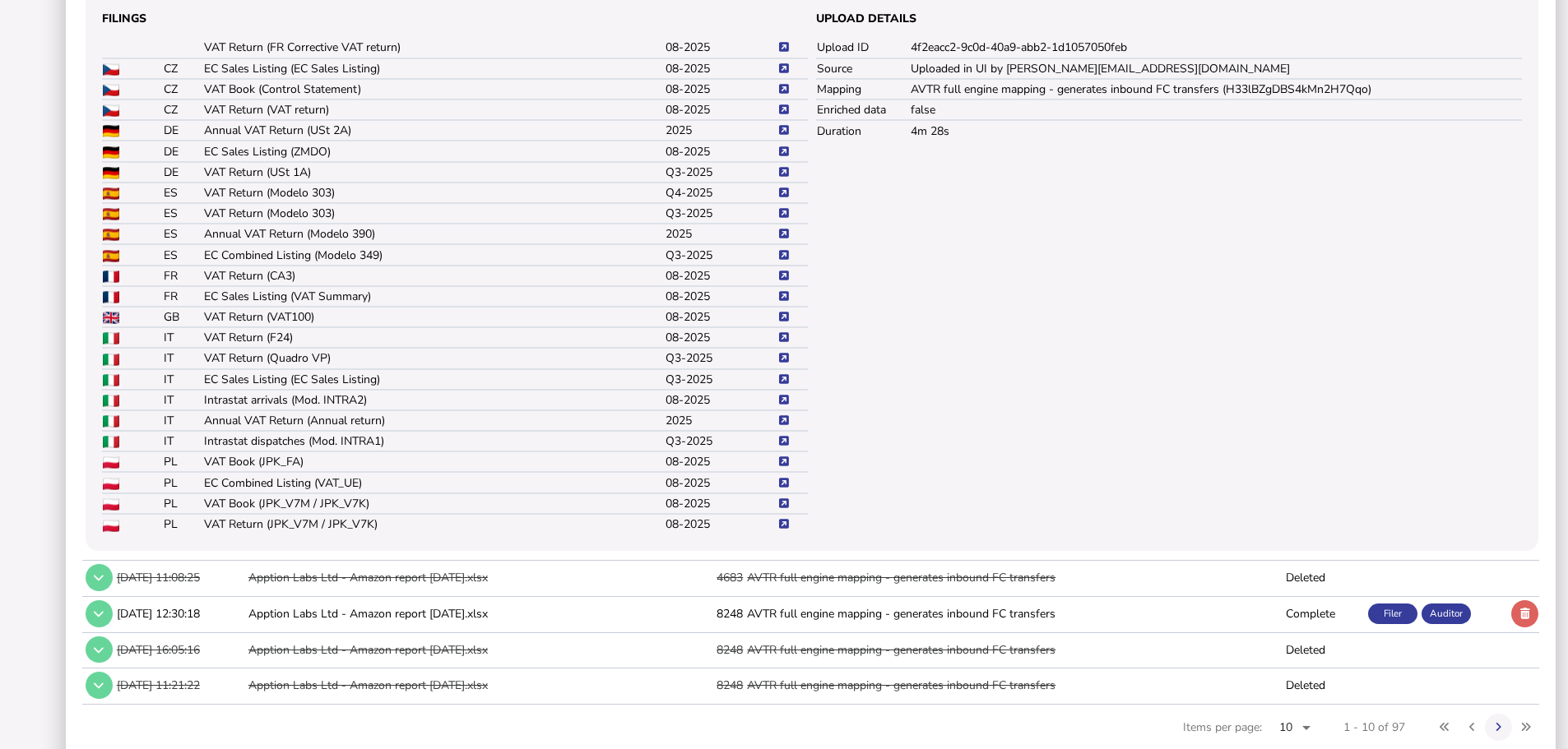
scroll to position [650, 0]
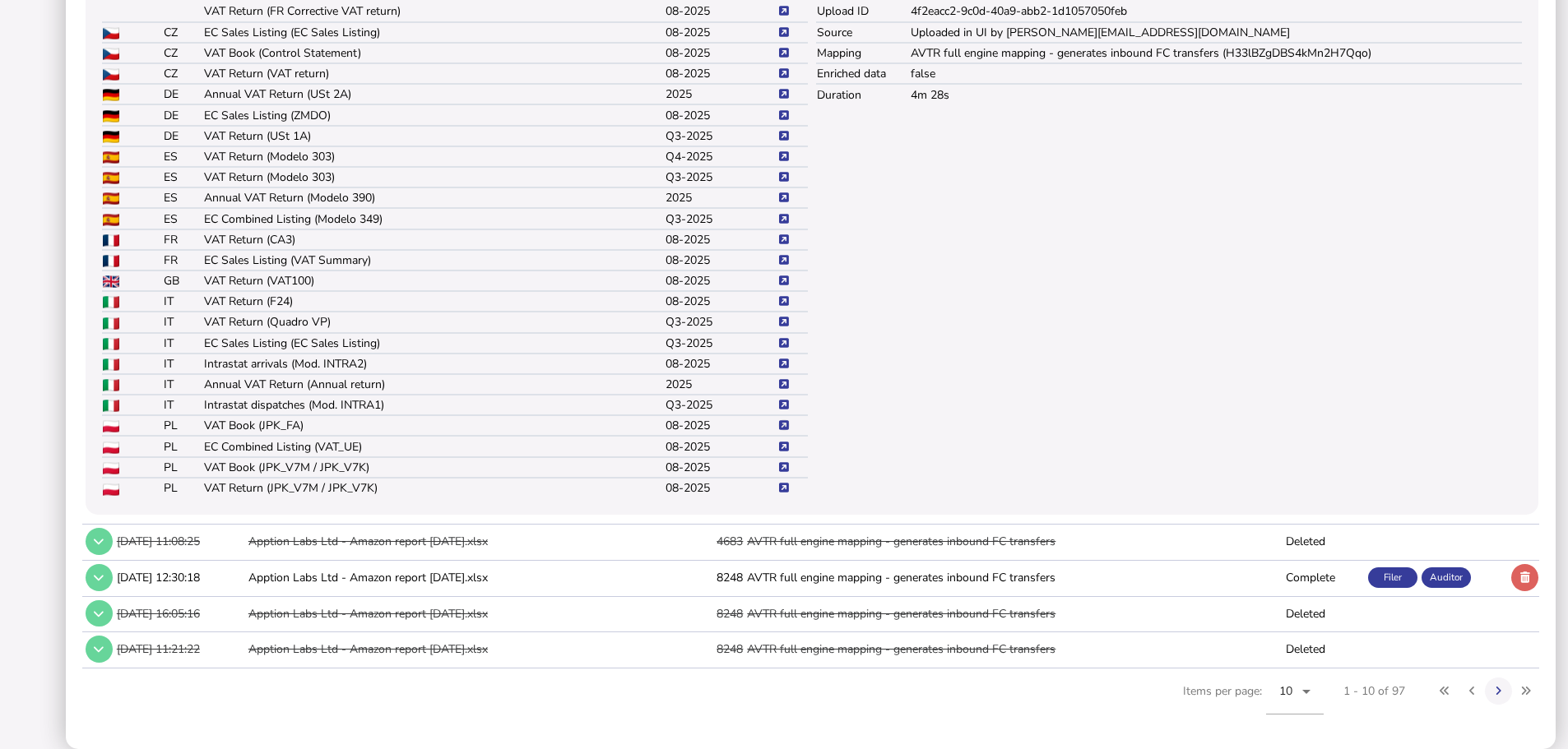
click at [781, 426] on icon at bounding box center [784, 426] width 10 height 10
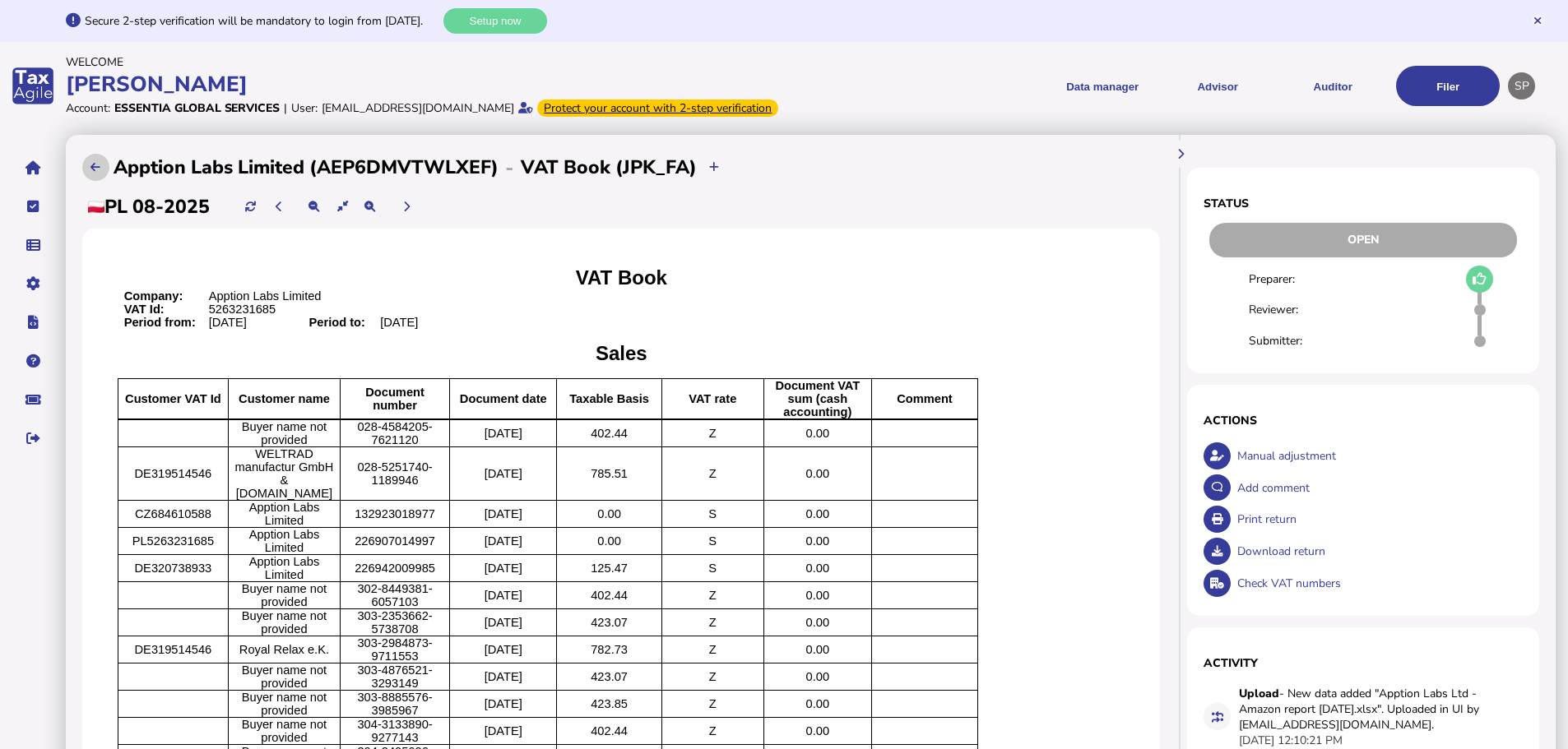
click at [99, 173] on icon at bounding box center [95, 167] width 10 height 10
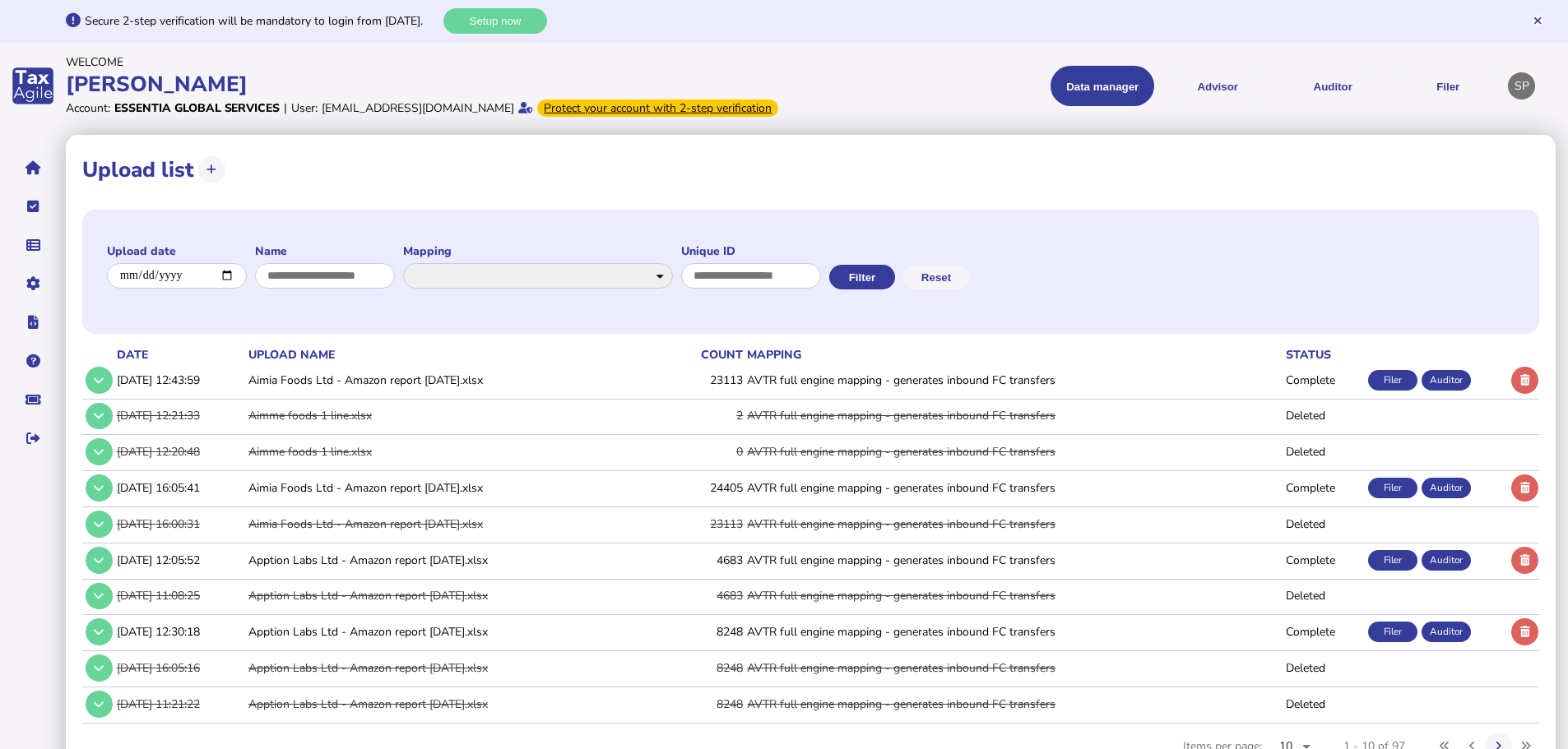
scroll to position [75, 0]
